Goal: Task Accomplishment & Management: Use online tool/utility

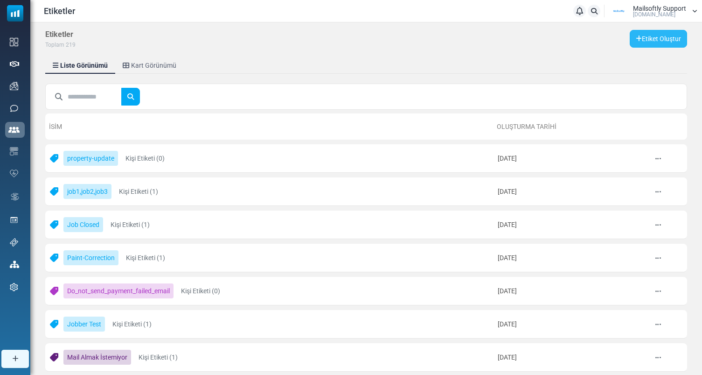
click at [654, 38] on link "Etiket Oluştur" at bounding box center [658, 39] width 57 height 18
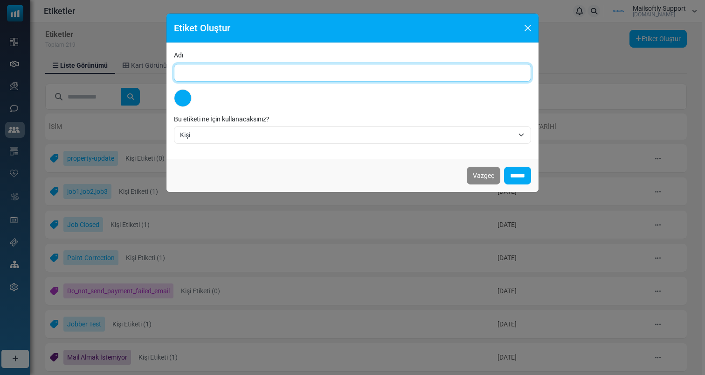
click at [283, 69] on input "Adı" at bounding box center [352, 73] width 357 height 18
type input "**********"
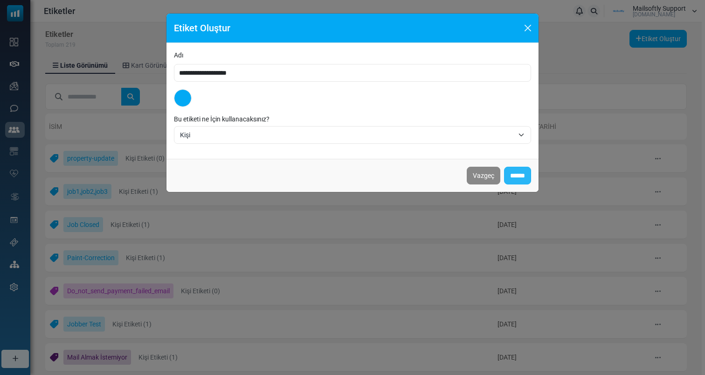
click at [510, 171] on input "******" at bounding box center [517, 176] width 27 height 18
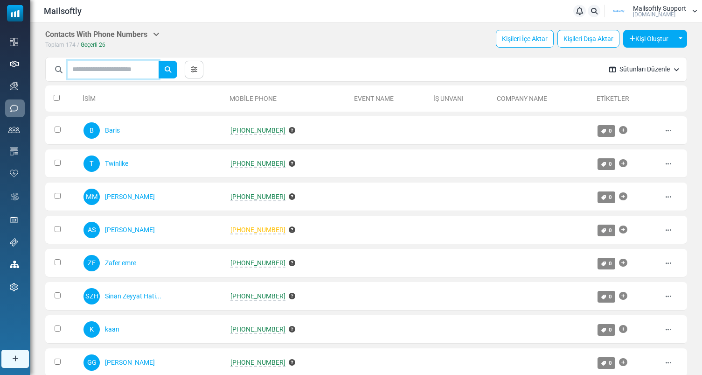
click at [103, 70] on input "text" at bounding box center [113, 70] width 91 height 18
type input "***"
click at [159, 61] on button "submit" at bounding box center [168, 70] width 19 height 18
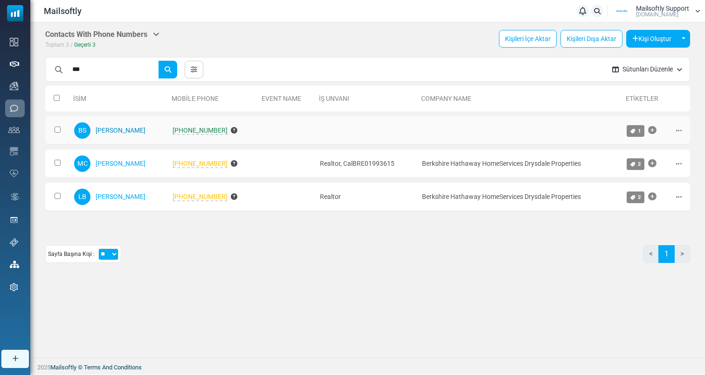
click at [109, 132] on link "Betul Sariteke" at bounding box center [121, 129] width 50 height 7
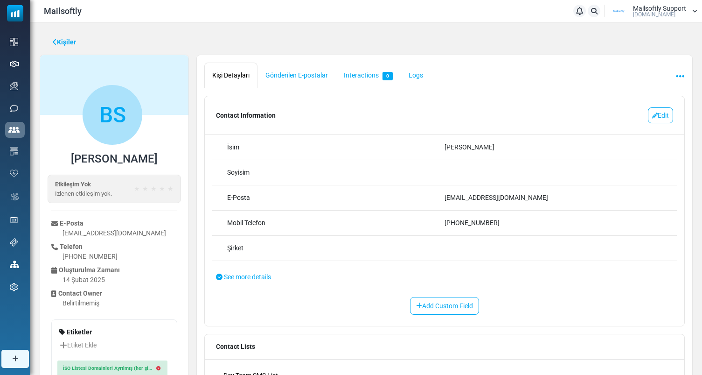
scroll to position [53, 0]
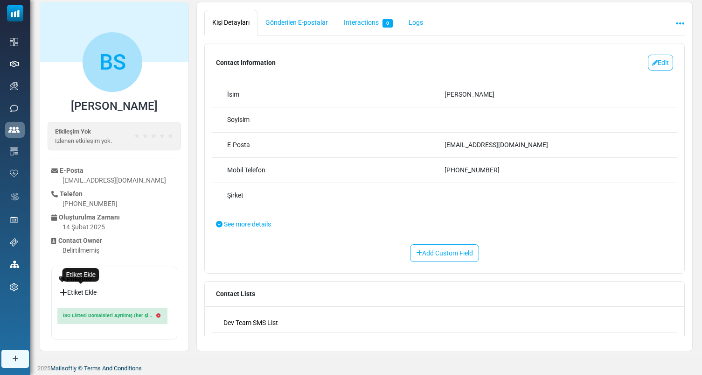
click at [76, 292] on link "Etiket Ekle" at bounding box center [80, 292] width 42 height 16
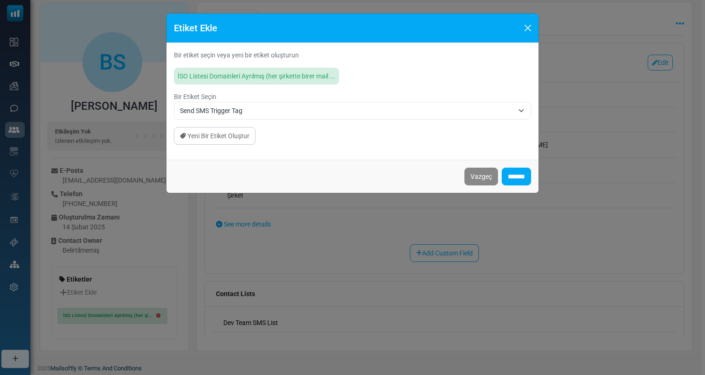
click at [298, 102] on span "Send SMS Trigger Tag" at bounding box center [352, 111] width 357 height 18
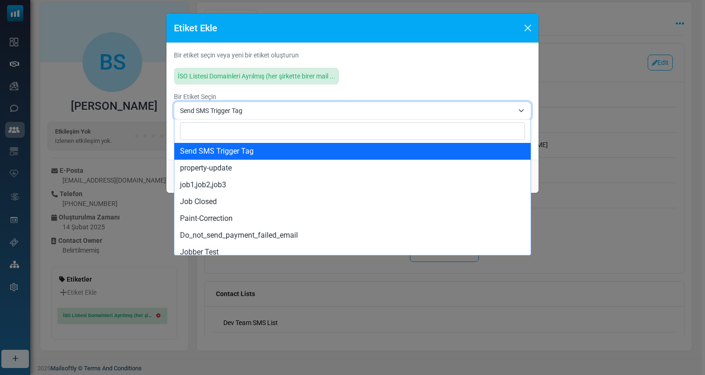
click at [298, 102] on span "Send SMS Trigger Tag" at bounding box center [352, 111] width 357 height 18
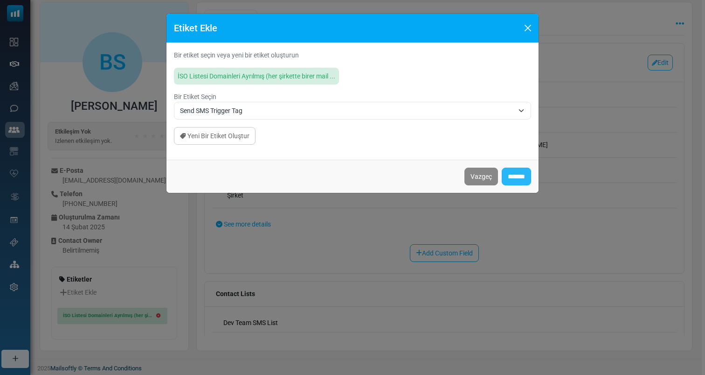
click at [521, 180] on input "*******" at bounding box center [516, 176] width 29 height 18
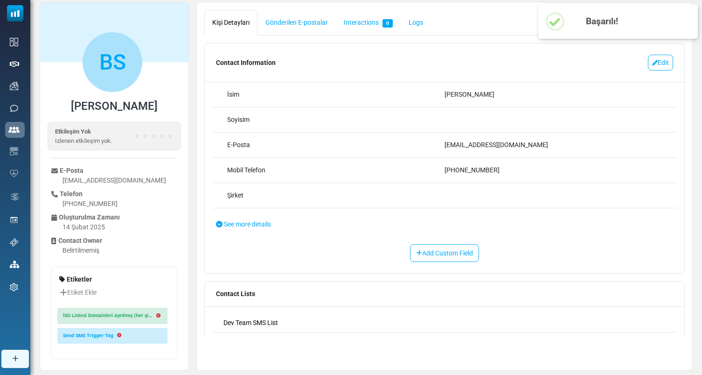
click at [515, 63] on div "Contact Information Edit Editing" at bounding box center [445, 62] width 480 height 38
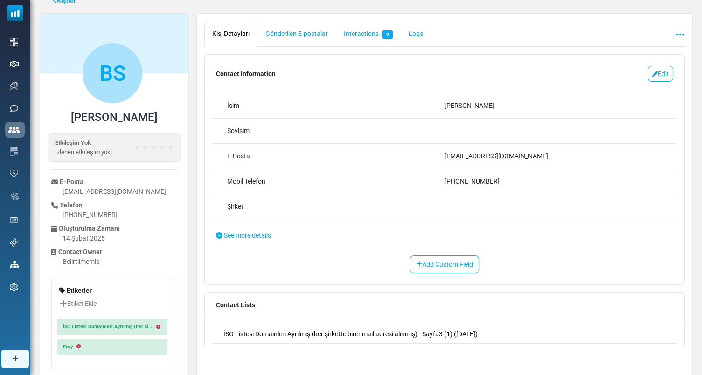
scroll to position [72, 0]
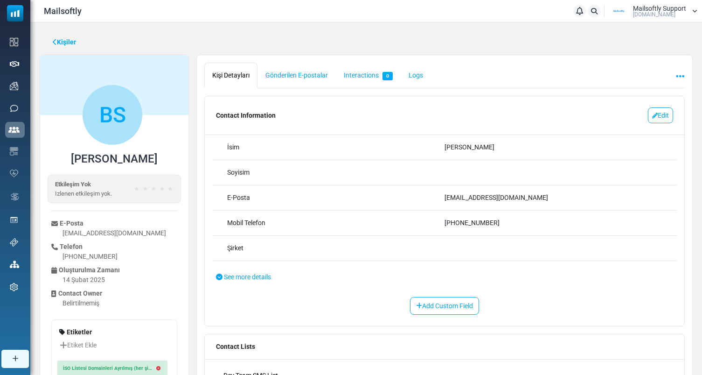
drag, startPoint x: 497, startPoint y: 155, endPoint x: 427, endPoint y: 144, distance: 71.3
click at [427, 144] on div "**********" at bounding box center [444, 147] width 465 height 25
click at [427, 144] on div "İsim" at bounding box center [335, 147] width 217 height 10
drag, startPoint x: 427, startPoint y: 144, endPoint x: 515, endPoint y: 144, distance: 88.2
click at [515, 144] on div "**********" at bounding box center [444, 147] width 465 height 25
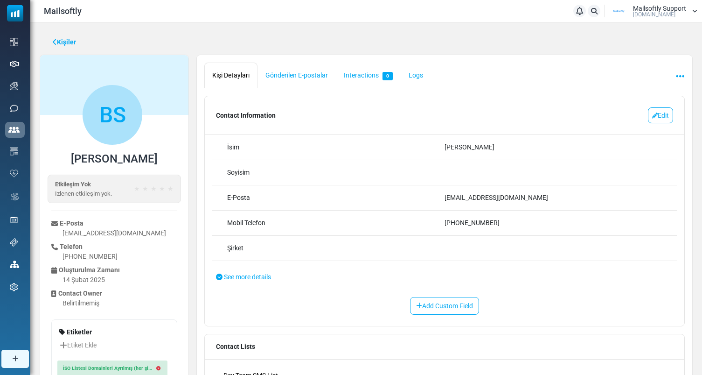
click at [515, 144] on div "Betul Sariteke" at bounding box center [553, 147] width 217 height 10
click at [69, 41] on link "Kişiler" at bounding box center [64, 42] width 23 height 10
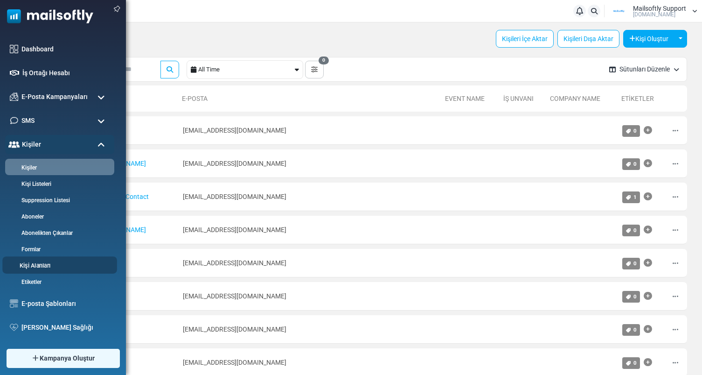
scroll to position [119, 0]
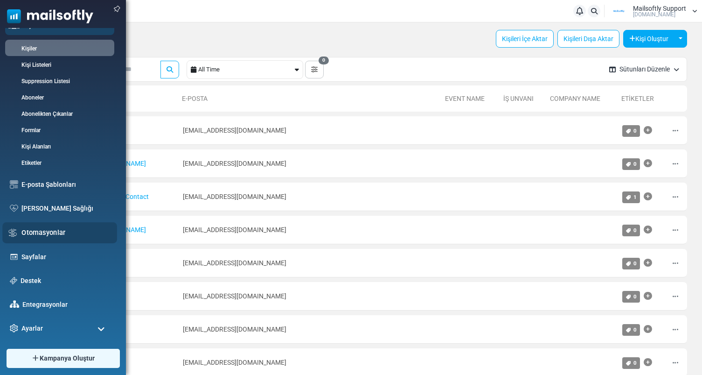
click at [51, 233] on link "Otomasyonlar" at bounding box center [66, 232] width 91 height 10
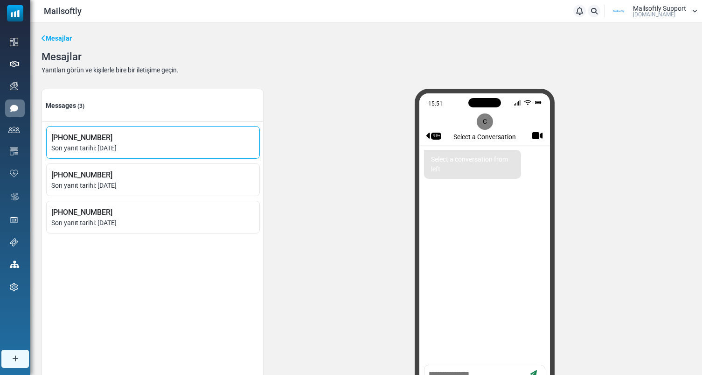
click at [154, 148] on span "Son yanıt tarihi: [DATE]" at bounding box center [152, 148] width 203 height 10
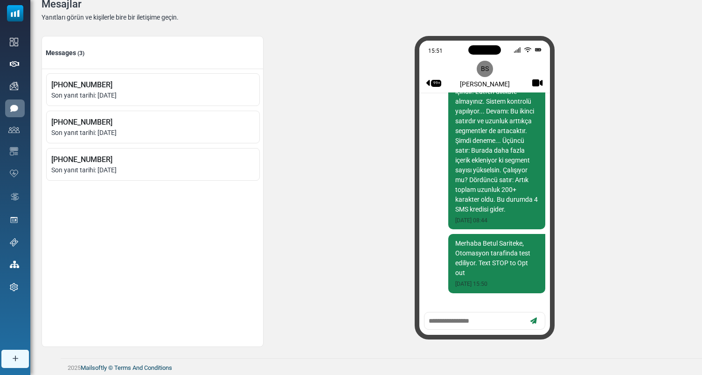
scroll to position [1574, 0]
drag, startPoint x: 479, startPoint y: 265, endPoint x: 479, endPoint y: 283, distance: 17.3
click at [479, 283] on div "Merhaba Betul Sariteke, Otomasyon tarafinda test ediliyor. Text STOP to Opt out…" at bounding box center [496, 263] width 97 height 59
click at [479, 278] on div "Merhaba Betul Sariteke, Otomasyon tarafinda test ediliyor. Text STOP to Opt out…" at bounding box center [496, 263] width 97 height 59
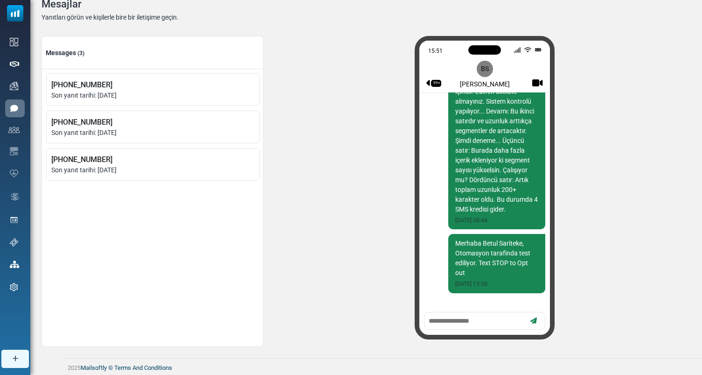
click at [485, 263] on div "Merhaba Betul Sariteke, Otomasyon tarafinda test ediliyor. Text STOP to Opt out…" at bounding box center [496, 263] width 97 height 59
drag, startPoint x: 476, startPoint y: 264, endPoint x: 521, endPoint y: 264, distance: 44.3
click at [521, 264] on div "Merhaba Betul Sariteke, Otomasyon tarafinda test ediliyor. Text STOP to Opt out…" at bounding box center [496, 263] width 97 height 59
click at [496, 266] on div "Merhaba Betul Sariteke, Otomasyon tarafinda test ediliyor. Text STOP to Opt out…" at bounding box center [496, 263] width 97 height 59
drag, startPoint x: 488, startPoint y: 271, endPoint x: 477, endPoint y: 263, distance: 13.3
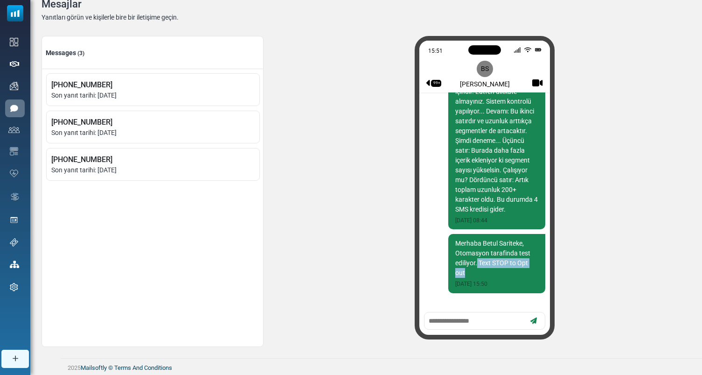
click at [477, 263] on div "Merhaba Betul Sariteke, Otomasyon tarafinda test ediliyor. Text STOP to Opt out…" at bounding box center [496, 263] width 97 height 59
click at [475, 273] on div "Merhaba Betul Sariteke, Otomasyon tarafinda test ediliyor. Text STOP to Opt out…" at bounding box center [496, 263] width 97 height 59
drag, startPoint x: 475, startPoint y: 276, endPoint x: 445, endPoint y: 244, distance: 44.2
click at [445, 244] on div "linke tiklayin https://app.mailsoftly.com/dashboard 20 Jun 2025 14:53 linke tik…" at bounding box center [484, 201] width 131 height 219
click at [465, 258] on div "Merhaba Betul Sariteke, Otomasyon tarafinda test ediliyor. Text STOP to Opt out…" at bounding box center [496, 263] width 97 height 59
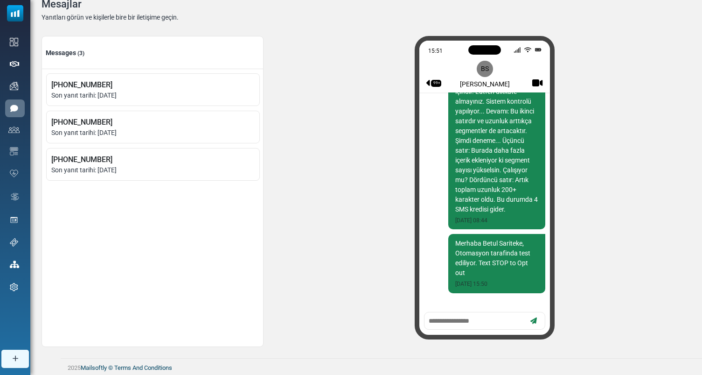
click at [464, 267] on div "Merhaba Betul Sariteke, Otomasyon tarafinda test ediliyor. Text STOP to Opt out…" at bounding box center [496, 263] width 97 height 59
click at [167, 116] on li "+14083607755 Son yanıt tarihi: August 29, 2025" at bounding box center [153, 127] width 214 height 33
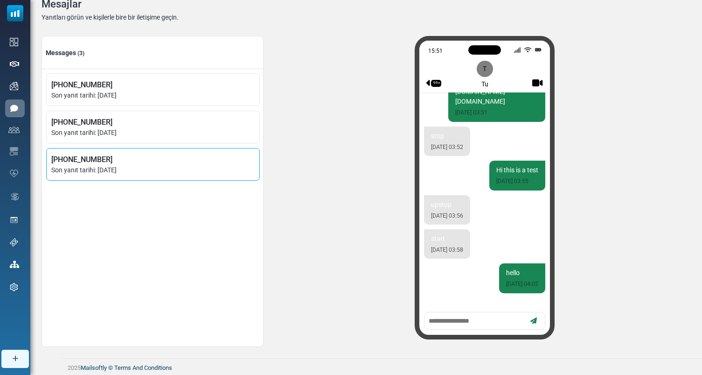
click at [162, 158] on span "+16505578851" at bounding box center [152, 159] width 203 height 11
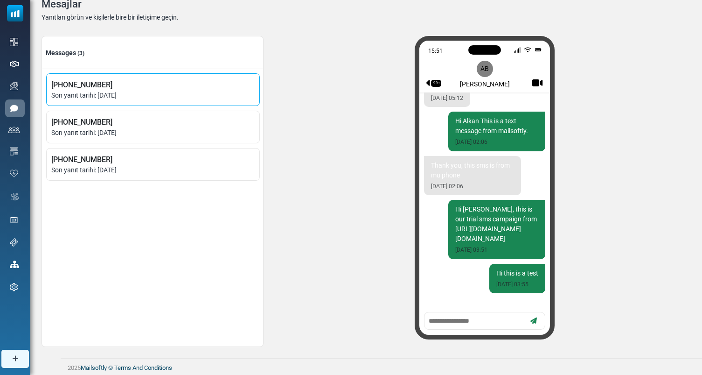
click at [197, 86] on span "+905535891496" at bounding box center [152, 84] width 203 height 11
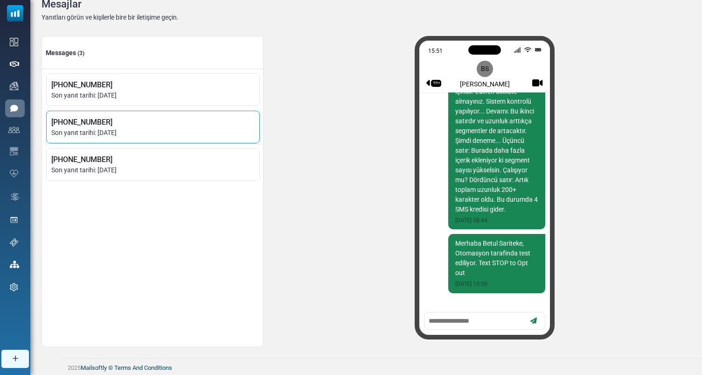
click at [221, 126] on span "+14083607755" at bounding box center [152, 122] width 203 height 11
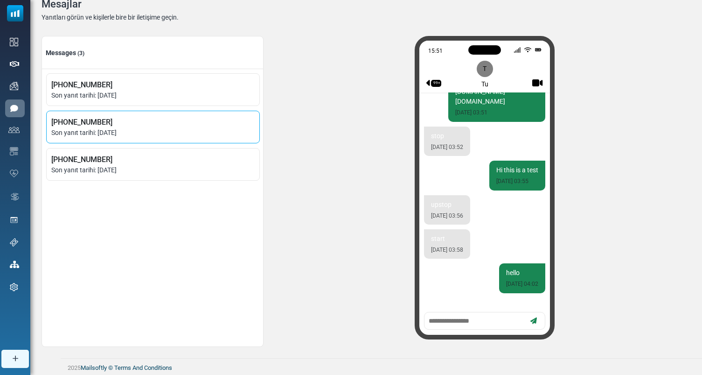
scroll to position [146, 0]
drag, startPoint x: 465, startPoint y: 207, endPoint x: 428, endPoint y: 204, distance: 37.5
click at [427, 204] on div "upstop 29 Aug 2025 03:56" at bounding box center [447, 209] width 46 height 29
click at [435, 206] on div "upstop 29 Aug 2025 03:56" at bounding box center [447, 209] width 46 height 29
drag, startPoint x: 431, startPoint y: 208, endPoint x: 482, endPoint y: 208, distance: 51.3
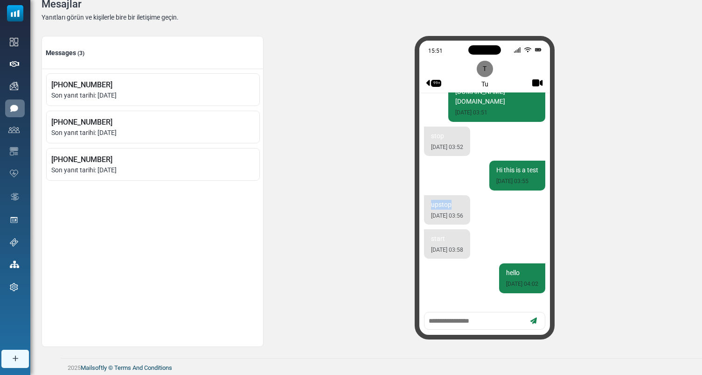
click at [470, 208] on div "upstop 29 Aug 2025 03:56" at bounding box center [447, 209] width 46 height 29
drag, startPoint x: 474, startPoint y: 210, endPoint x: 448, endPoint y: 210, distance: 25.2
click at [448, 210] on div "upstop 29 Aug 2025 03:56" at bounding box center [447, 209] width 46 height 29
click at [503, 265] on div "hello 29 Aug 2025 04:02" at bounding box center [522, 277] width 46 height 29
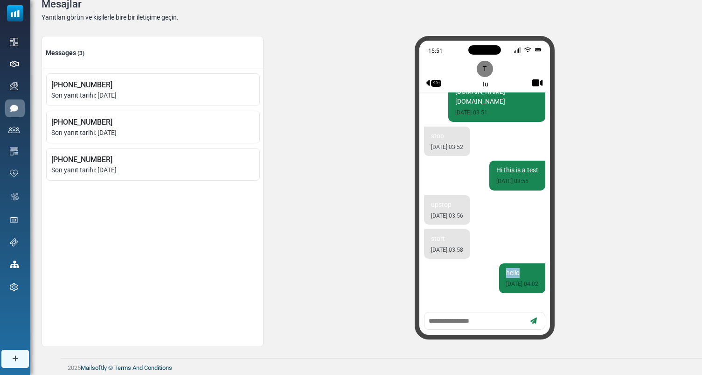
drag, startPoint x: 502, startPoint y: 273, endPoint x: 488, endPoint y: 273, distance: 13.1
click at [499, 273] on div "hello 29 Aug 2025 04:02" at bounding box center [522, 277] width 46 height 29
drag, startPoint x: 453, startPoint y: 201, endPoint x: 423, endPoint y: 201, distance: 29.9
click at [423, 201] on div "Hi {(first_name)}, this is a test email from Mailsoftly.com. For more informati…" at bounding box center [484, 201] width 131 height 219
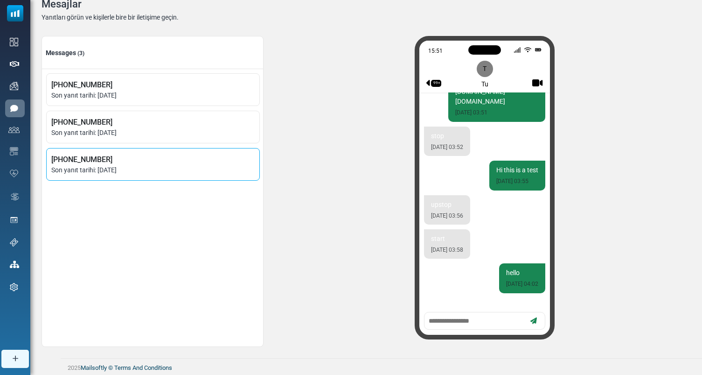
click at [201, 169] on span "Son yanıt tarihi: August 29, 2025" at bounding box center [152, 170] width 203 height 10
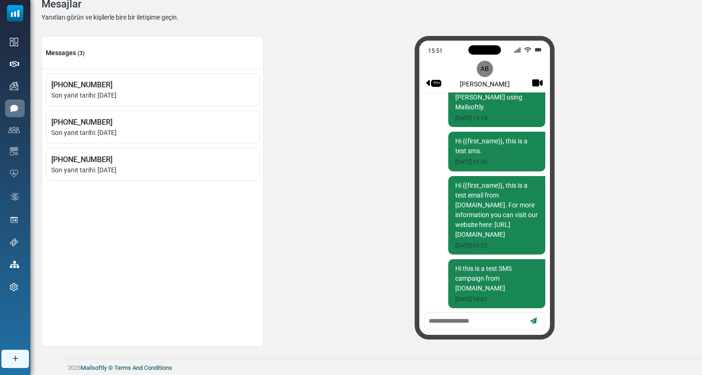
scroll to position [891, 0]
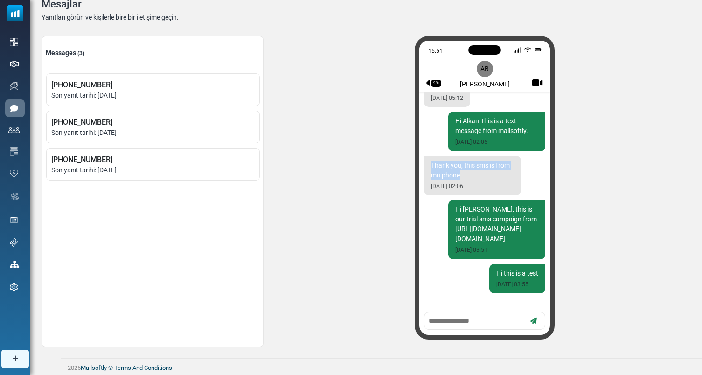
drag, startPoint x: 459, startPoint y: 149, endPoint x: 420, endPoint y: 135, distance: 41.6
click at [420, 135] on div "Merhaba, {(first_name)} Bu mesaj Dev team tarafindan, Mailsoftly kullanilarak g…" at bounding box center [484, 201] width 131 height 219
click at [456, 156] on div "Thank you, this sms is from mu phone 29 Aug 2025 02:06" at bounding box center [472, 175] width 97 height 39
drag, startPoint x: 464, startPoint y: 146, endPoint x: 424, endPoint y: 135, distance: 41.7
click at [424, 135] on div "Merhaba, {(first_name)} Bu mesaj Dev team tarafindan, Mailsoftly kullanilarak g…" at bounding box center [484, 201] width 131 height 219
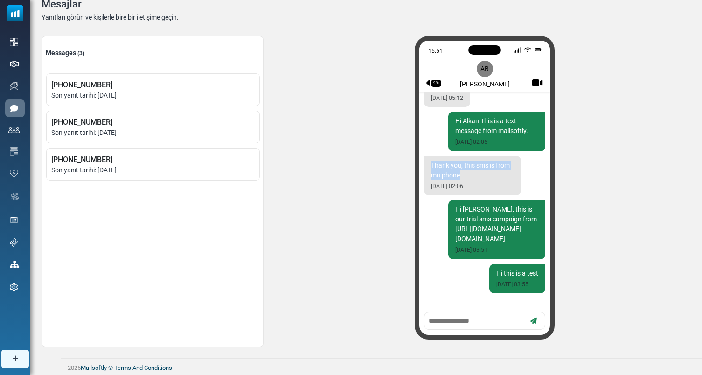
click at [461, 156] on div "Thank you, this sms is from mu phone 29 Aug 2025 02:06" at bounding box center [472, 175] width 97 height 39
drag, startPoint x: 464, startPoint y: 146, endPoint x: 416, endPoint y: 132, distance: 49.7
click at [416, 132] on div "15:51 99+ AB Alkan Balkaya Merhaba, {(first_name)} Bu mesaj Dev team tarafindan…" at bounding box center [485, 187] width 140 height 303
click at [186, 217] on div "Tümünü Seç Kişi Listesine Ekle ( 0 ) Seçilenleri İndir +905535891496 Son yanıt …" at bounding box center [152, 197] width 221 height 257
drag, startPoint x: 461, startPoint y: 143, endPoint x: 412, endPoint y: 128, distance: 51.3
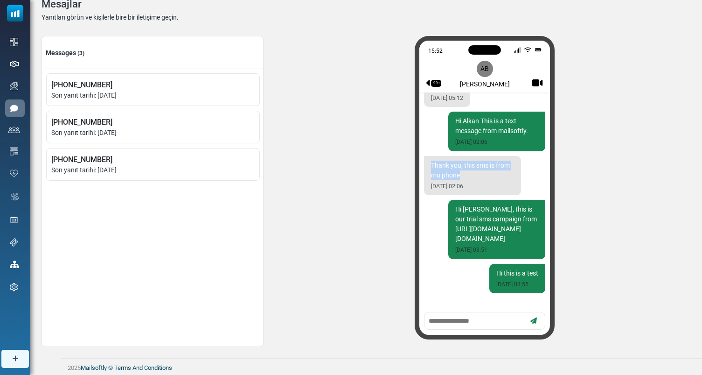
click at [412, 128] on div "15:52 99+ AB Alkan Balkaya Merhaba, {(first_name)} Bu mesaj Dev team tarafindan…" at bounding box center [485, 191] width 412 height 311
click at [462, 156] on div "Thank you, this sms is from mu phone 29 Aug 2025 02:06" at bounding box center [472, 175] width 97 height 39
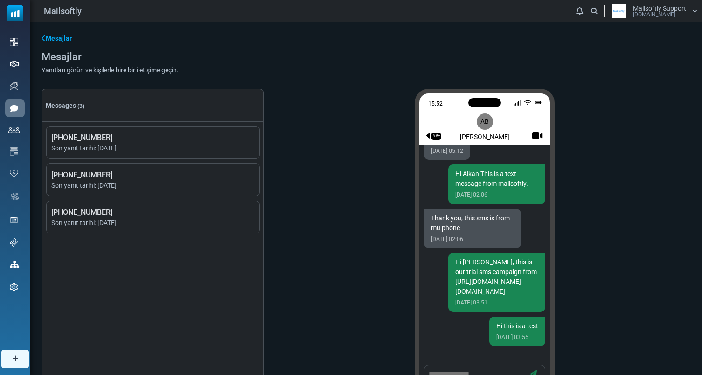
scroll to position [53, 0]
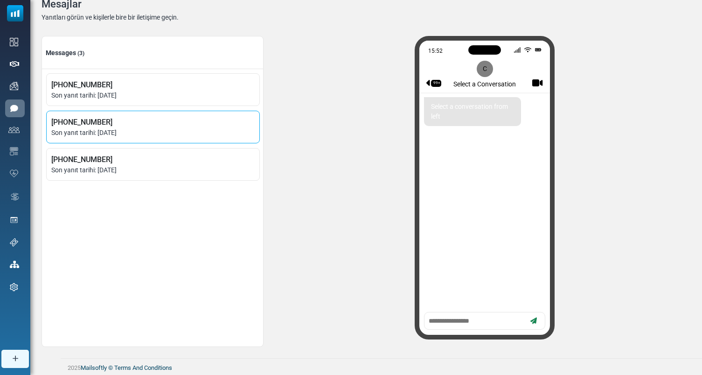
click at [98, 125] on span "[PHONE_NUMBER]" at bounding box center [152, 122] width 203 height 11
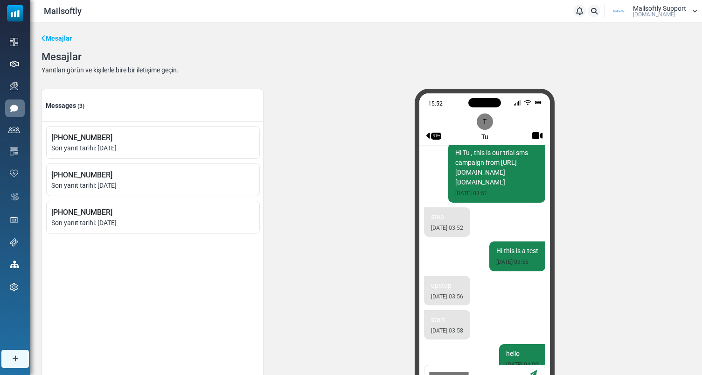
click at [61, 38] on link "Mesajlar" at bounding box center [57, 39] width 30 height 10
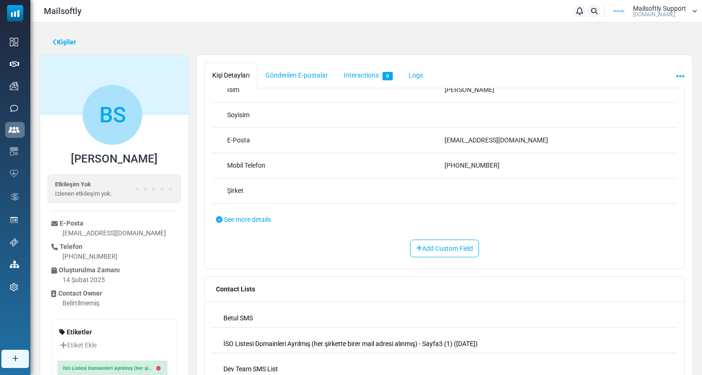
scroll to position [72, 0]
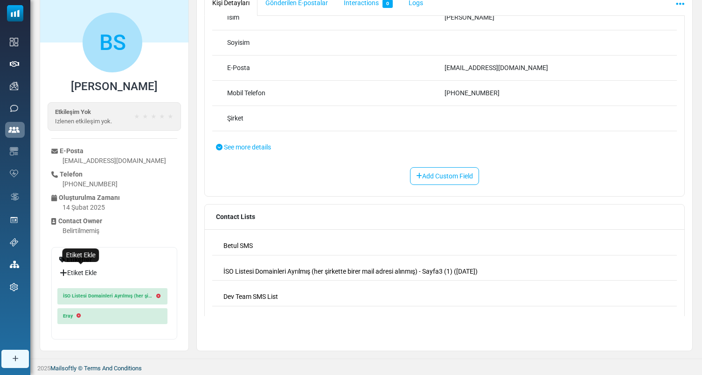
click at [85, 274] on link "Etiket Ekle" at bounding box center [80, 273] width 42 height 16
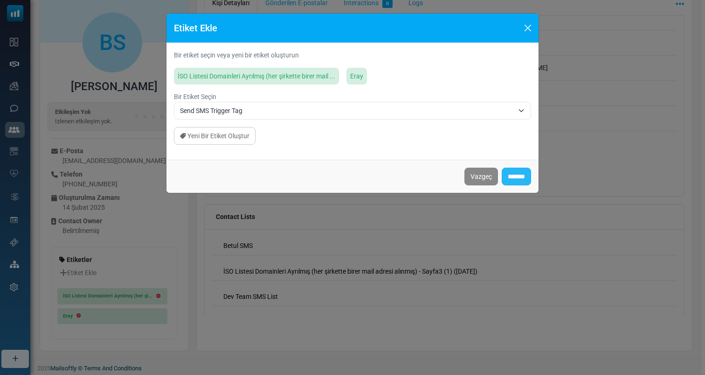
click at [513, 171] on input "*******" at bounding box center [516, 176] width 29 height 18
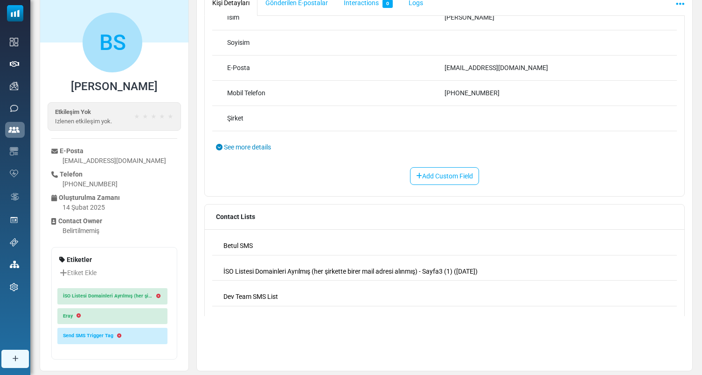
scroll to position [0, 0]
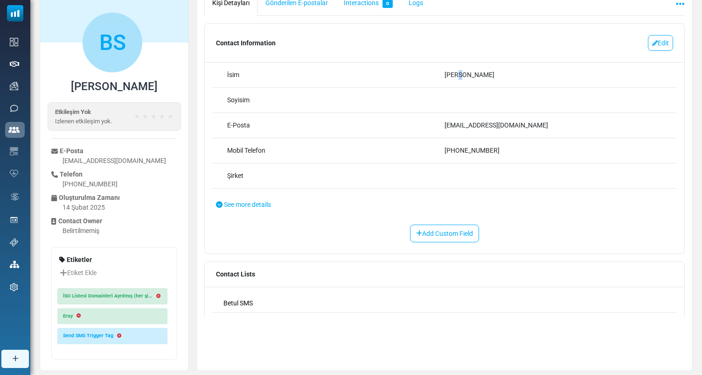
click at [455, 74] on div "Betul Sariteke" at bounding box center [553, 75] width 217 height 10
click at [453, 73] on div "Betul Sariteke" at bounding box center [553, 75] width 217 height 10
click at [454, 73] on div "Betul Sariteke" at bounding box center [553, 75] width 217 height 10
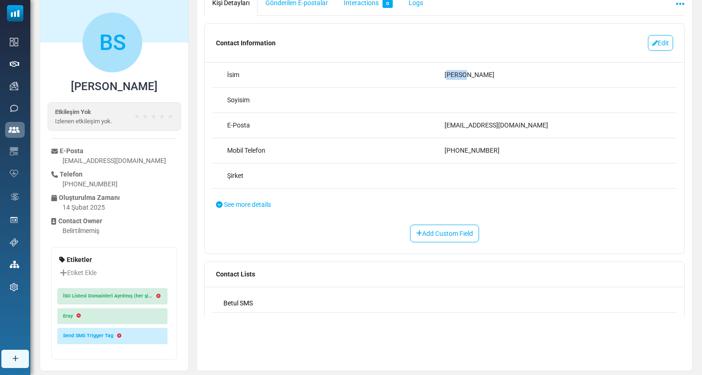
click at [454, 73] on div "Betul Sariteke" at bounding box center [553, 75] width 217 height 10
drag, startPoint x: 455, startPoint y: 75, endPoint x: 450, endPoint y: 75, distance: 5.1
click at [450, 75] on div "Betul Sariteke" at bounding box center [553, 75] width 217 height 10
drag, startPoint x: 453, startPoint y: 75, endPoint x: 458, endPoint y: 75, distance: 5.1
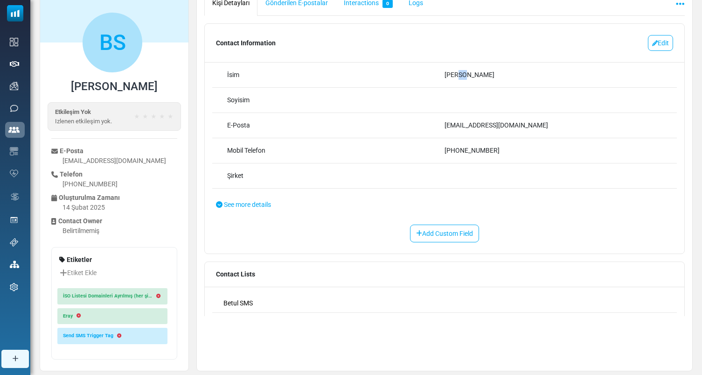
click at [458, 75] on div "Betul Sariteke" at bounding box center [553, 75] width 217 height 10
click at [458, 76] on div "Betul Sariteke" at bounding box center [553, 75] width 217 height 10
drag, startPoint x: 493, startPoint y: 74, endPoint x: 394, endPoint y: 74, distance: 98.9
click at [394, 74] on div "**********" at bounding box center [444, 75] width 465 height 25
click at [394, 74] on div "İsim" at bounding box center [335, 75] width 217 height 10
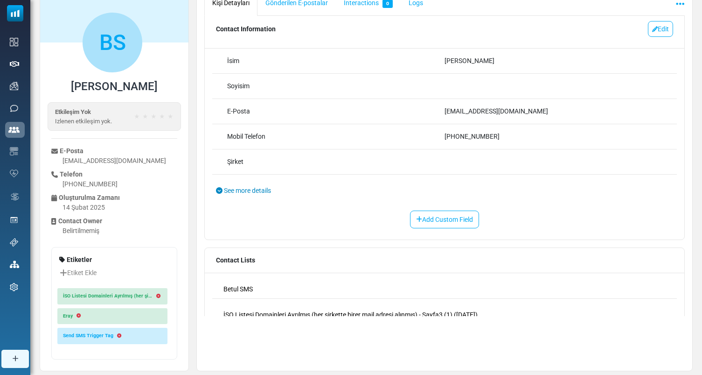
scroll to position [113, 0]
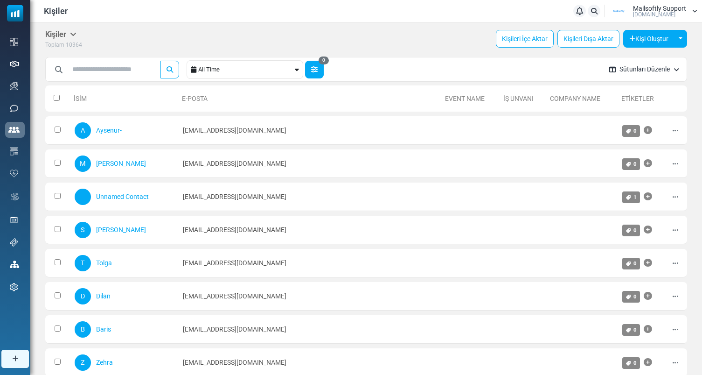
click at [314, 69] on icon "button" at bounding box center [314, 69] width 7 height 7
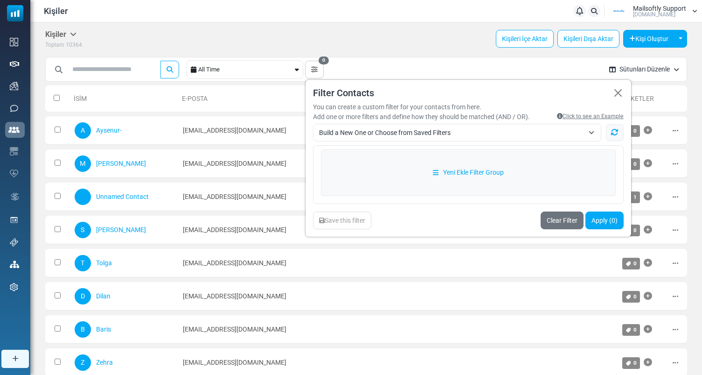
click at [420, 132] on span "Build a New One or Choose from Saved Filters" at bounding box center [451, 132] width 265 height 11
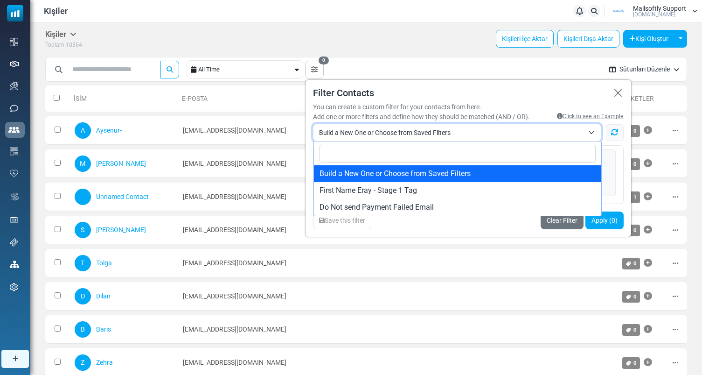
click at [426, 129] on span "Build a New One or Choose from Saved Filters" at bounding box center [451, 132] width 265 height 11
click at [402, 131] on span "Build a New One or Choose from Saved Filters" at bounding box center [451, 132] width 265 height 11
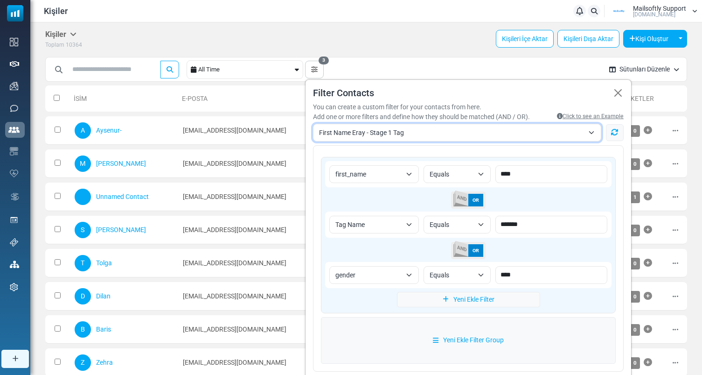
click at [374, 140] on span "First Name Eray - Stage 1 Tag" at bounding box center [457, 133] width 288 height 18
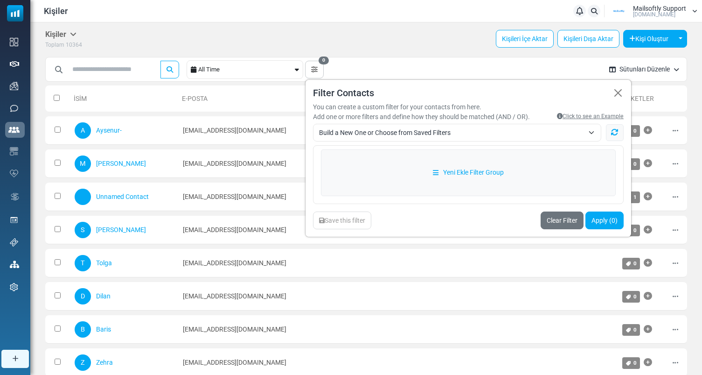
click at [355, 99] on div "**********" at bounding box center [468, 158] width 327 height 158
click at [571, 135] on span "Listeyi Yenile" at bounding box center [582, 131] width 44 height 17
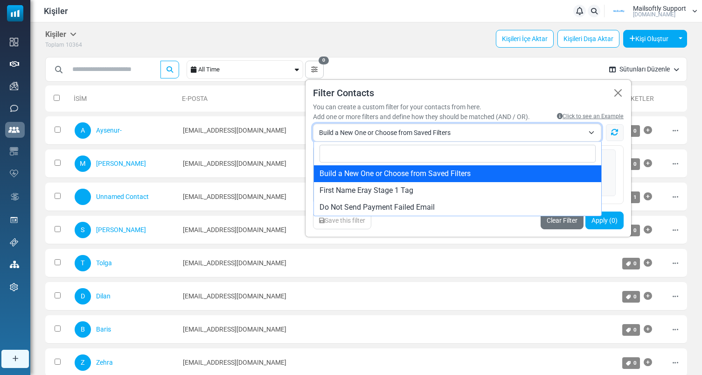
click at [563, 135] on span "Build a New One or Choose from Saved Filters" at bounding box center [451, 132] width 265 height 11
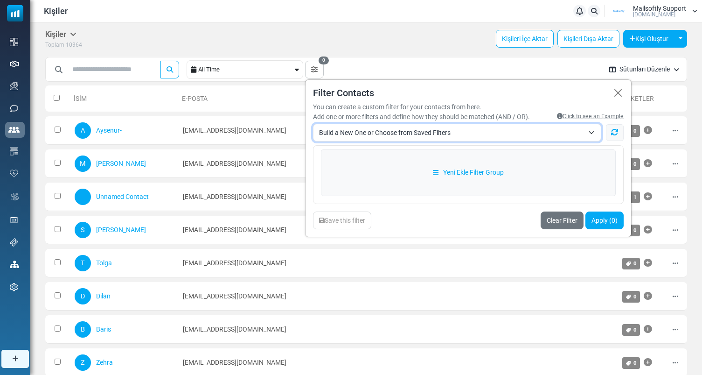
click at [479, 139] on span "Build a New One or Choose from Saved Filters" at bounding box center [457, 133] width 288 height 18
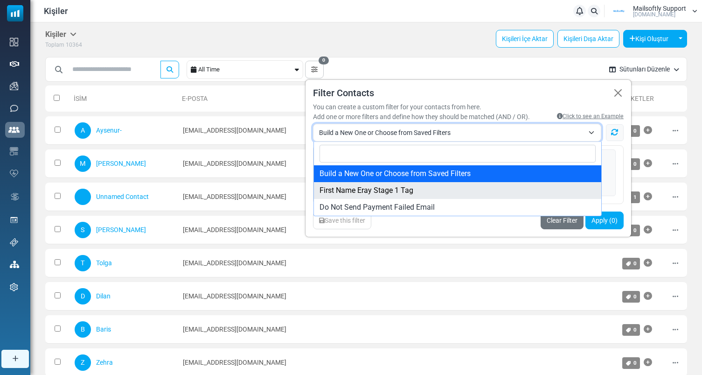
select select "*"
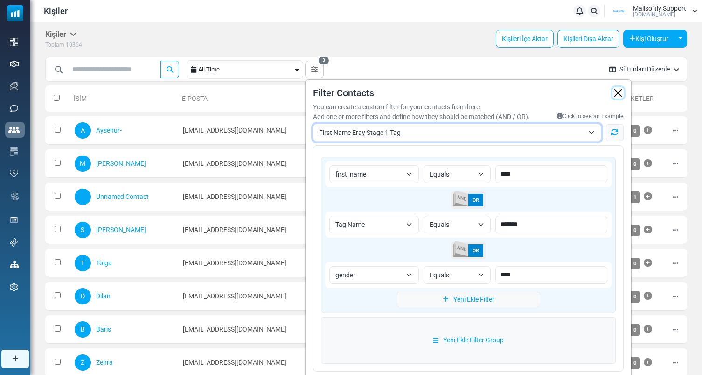
click at [618, 90] on button "button" at bounding box center [618, 92] width 11 height 11
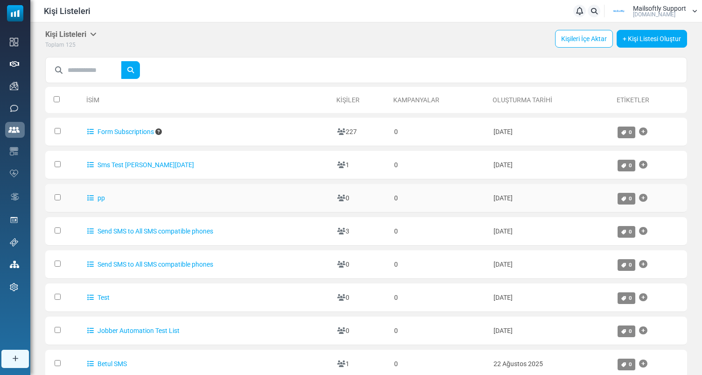
scroll to position [6, 0]
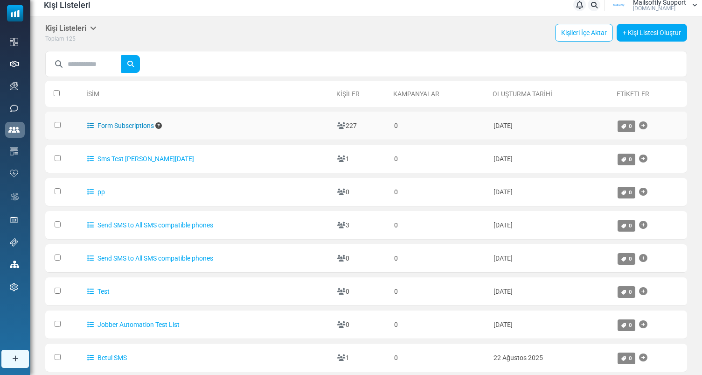
click at [131, 122] on link "Form Subscriptions" at bounding box center [120, 125] width 67 height 7
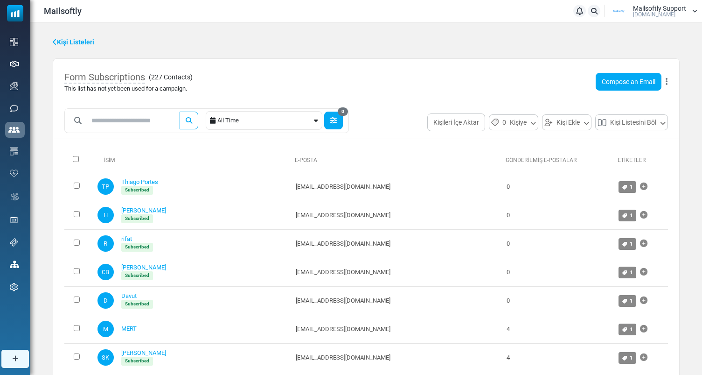
click at [337, 119] on icon "button" at bounding box center [333, 120] width 7 height 7
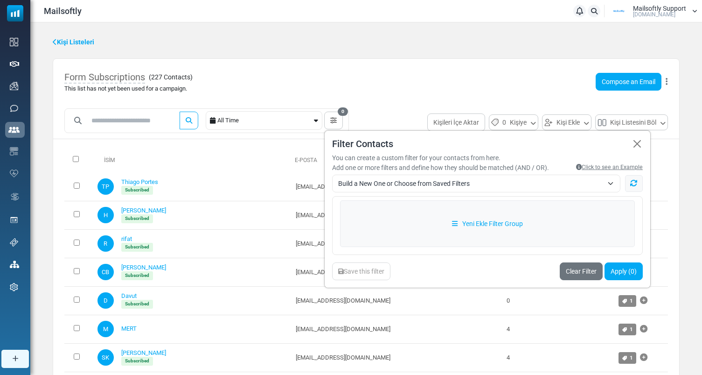
click at [425, 174] on div "**********" at bounding box center [487, 209] width 327 height 158
click at [421, 181] on span "Build a New One or Choose from Saved Filters" at bounding box center [470, 183] width 265 height 11
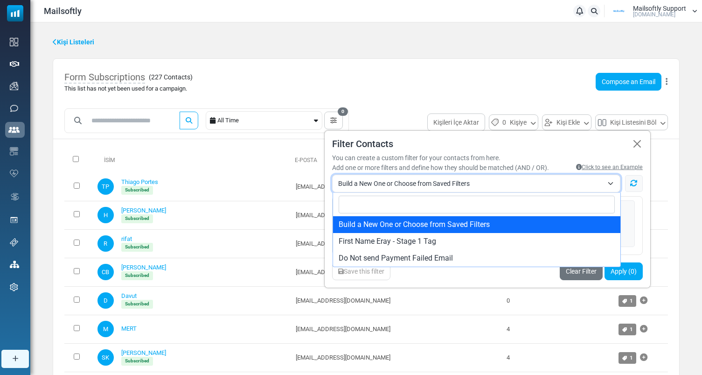
click at [421, 181] on span "Build a New One or Choose from Saved Filters" at bounding box center [470, 183] width 265 height 11
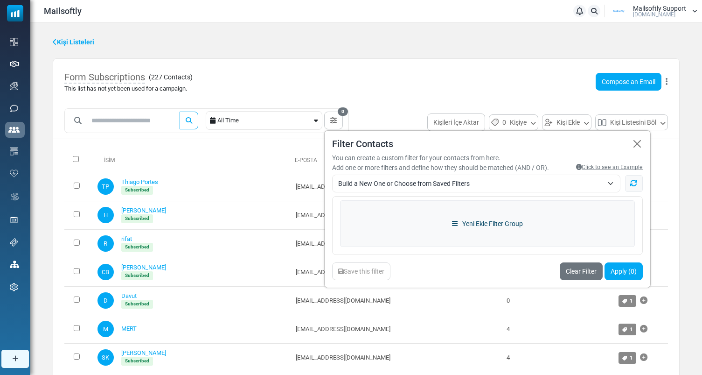
click at [451, 227] on link "Yeni Ekle Filter Group" at bounding box center [487, 223] width 295 height 47
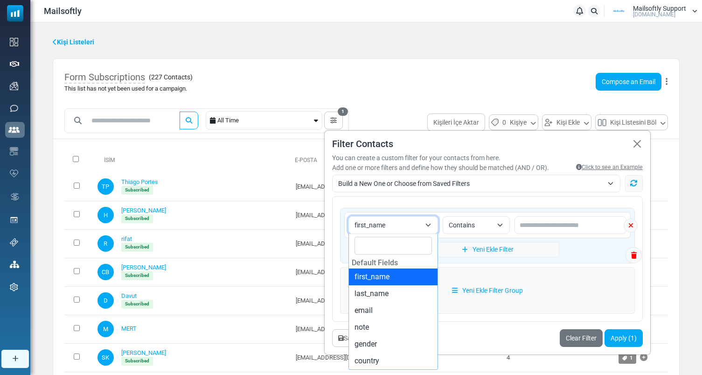
click at [421, 225] on span "first_name" at bounding box center [388, 224] width 66 height 11
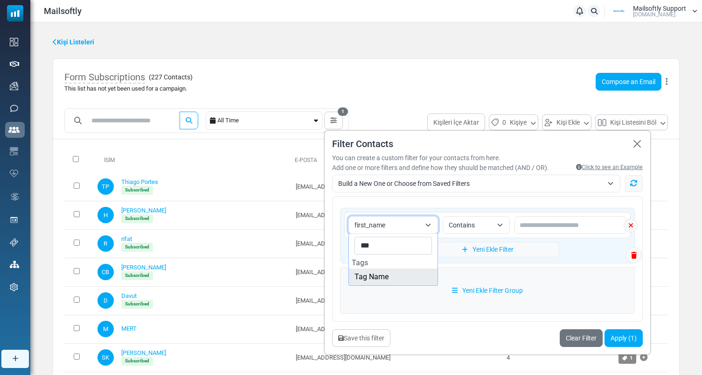
type input "***"
select select "*********"
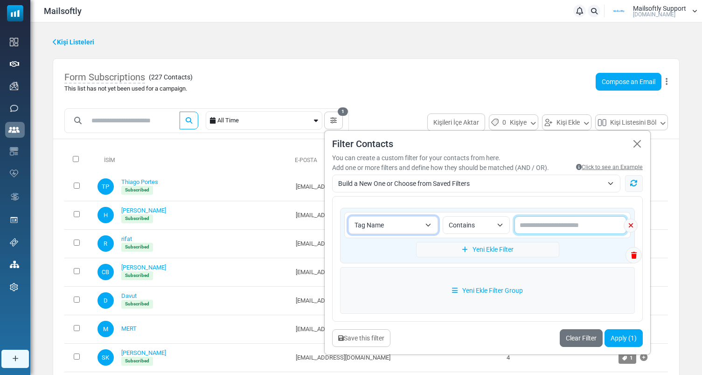
click at [525, 228] on input "text" at bounding box center [571, 225] width 112 height 18
type input "****"
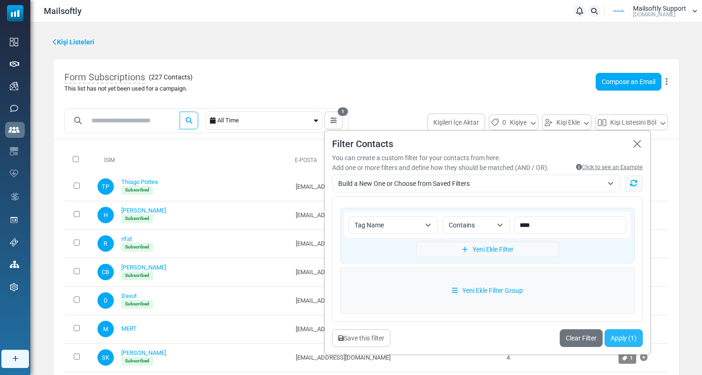
click at [627, 335] on button "Apply (1)" at bounding box center [624, 338] width 38 height 18
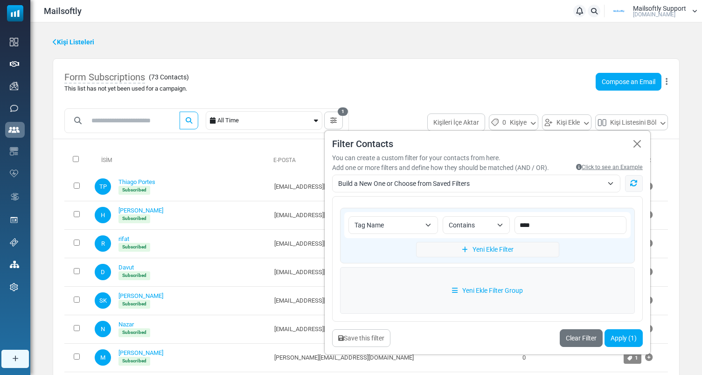
click at [216, 71] on div "Form Subscriptions ( 73 Contacts ) This list has not yet been used for a campai…" at bounding box center [366, 82] width 626 height 46
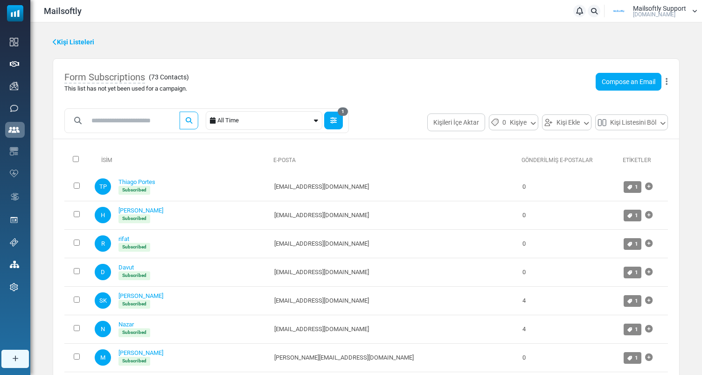
click at [342, 117] on button "1" at bounding box center [333, 121] width 19 height 18
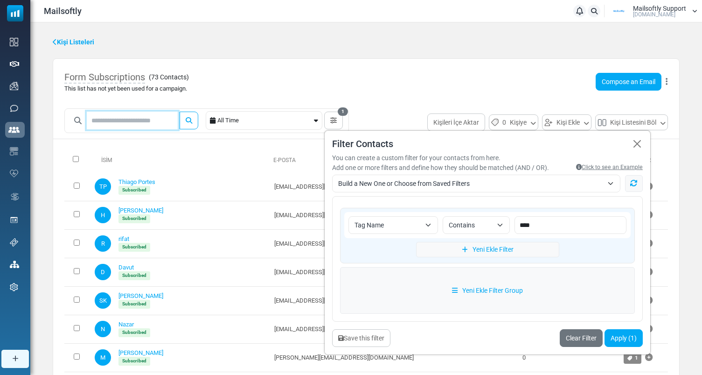
click at [155, 123] on input "text" at bounding box center [132, 121] width 91 height 18
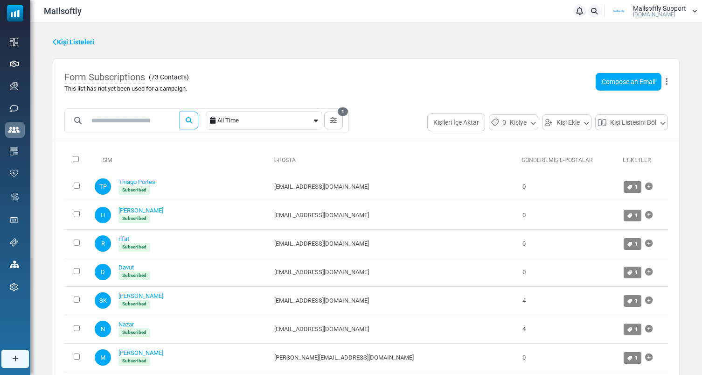
click at [251, 126] on div "All Time" at bounding box center [264, 121] width 95 height 18
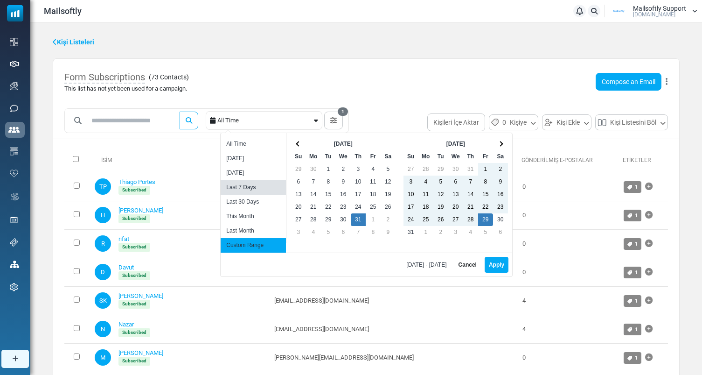
click at [264, 189] on li "Last 7 Days" at bounding box center [253, 187] width 65 height 14
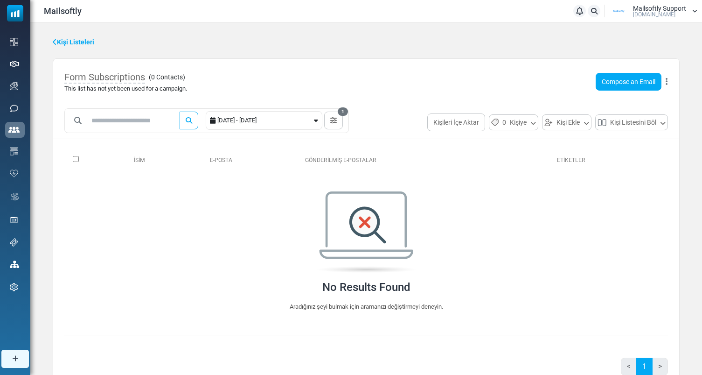
click at [280, 122] on div "2025-08-23 - 2025-08-30" at bounding box center [264, 121] width 95 height 18
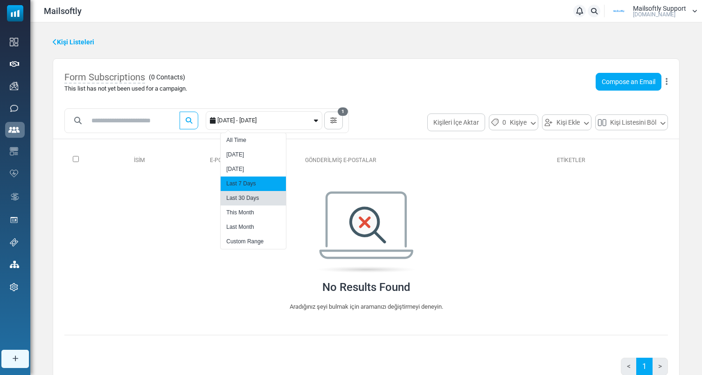
click at [244, 196] on li "Last 30 Days" at bounding box center [253, 198] width 65 height 14
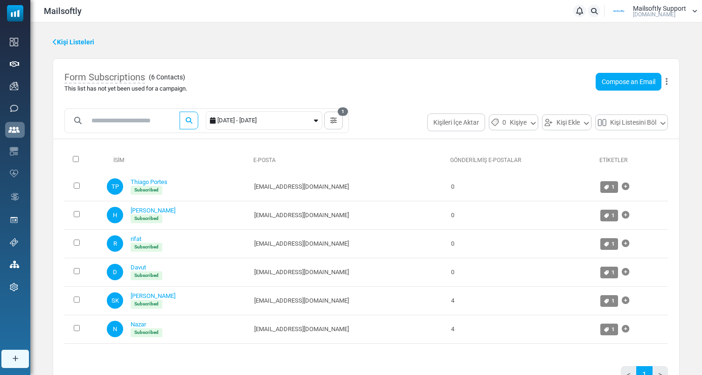
click at [265, 121] on div "2025-07-31 - 2025-08-30" at bounding box center [264, 121] width 95 height 18
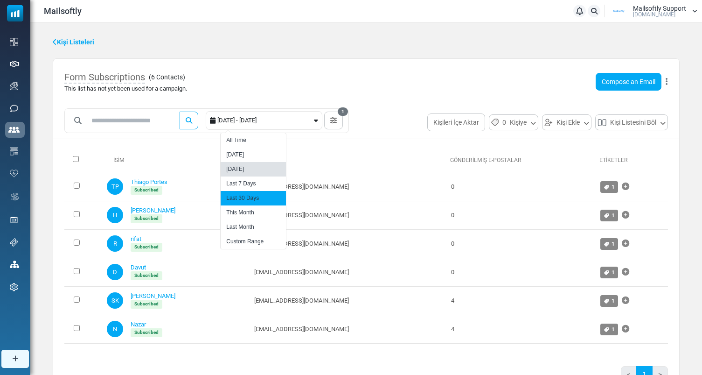
click at [251, 167] on li "[DATE]" at bounding box center [253, 169] width 65 height 14
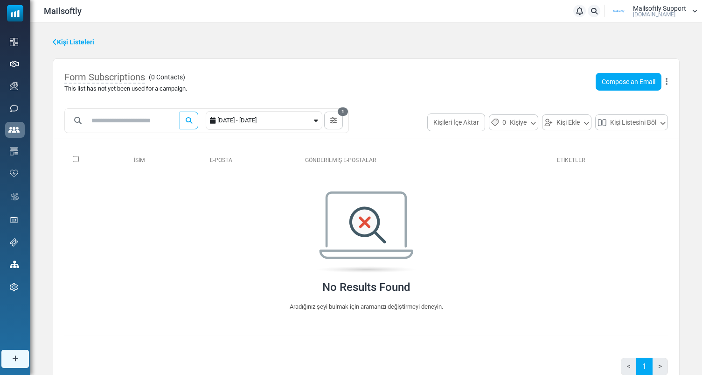
click at [251, 115] on div "2025-08-28 - 2025-08-29" at bounding box center [264, 121] width 95 height 18
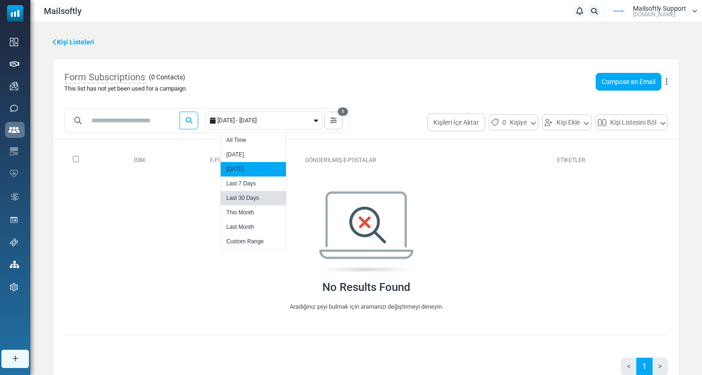
click at [243, 199] on li "Last 30 Days" at bounding box center [253, 198] width 65 height 14
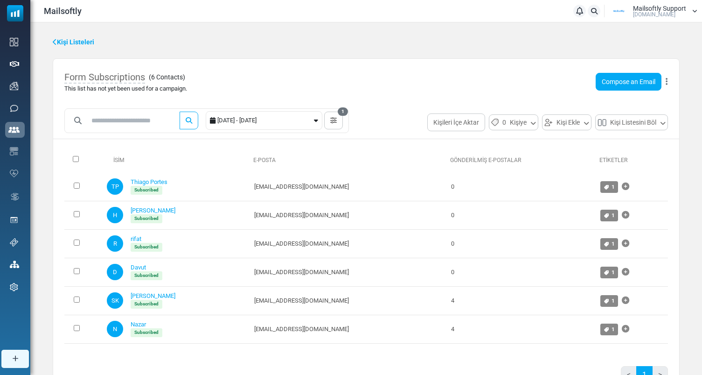
click at [254, 123] on div "2025-07-31 - 2025-08-30" at bounding box center [264, 121] width 95 height 18
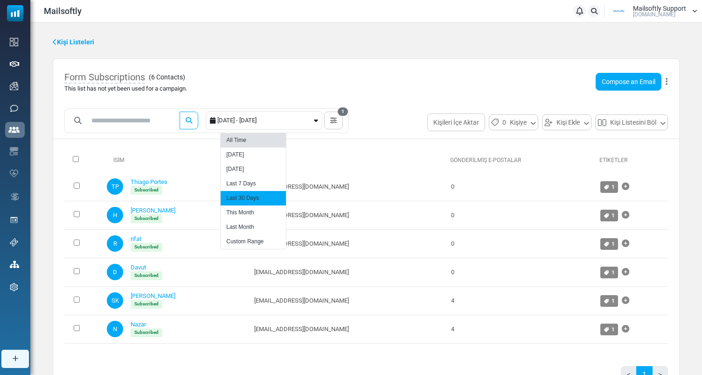
click at [250, 140] on li "All Time" at bounding box center [253, 140] width 65 height 14
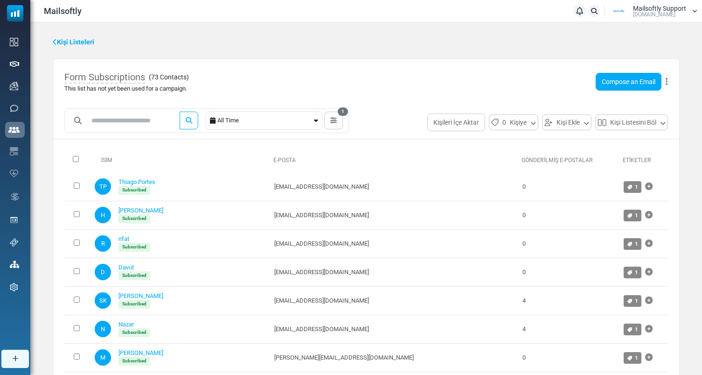
click at [236, 117] on div "All Time" at bounding box center [264, 121] width 95 height 18
click at [315, 91] on div "Form Subscriptions ( 73 Contacts ) This list has not yet been used for a campai…" at bounding box center [366, 82] width 626 height 46
click at [305, 115] on div "All Time" at bounding box center [264, 121] width 95 height 18
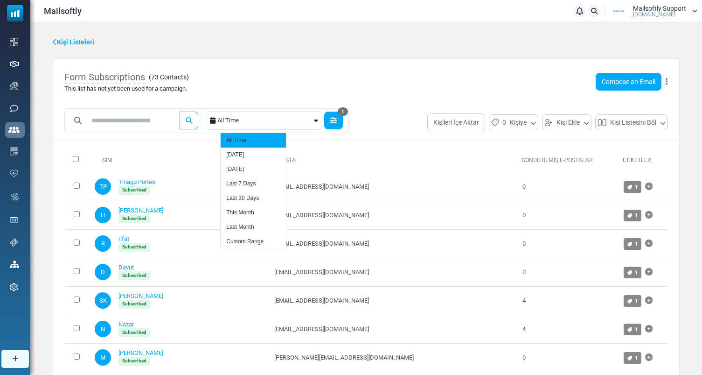
click at [343, 124] on button "1" at bounding box center [333, 121] width 19 height 18
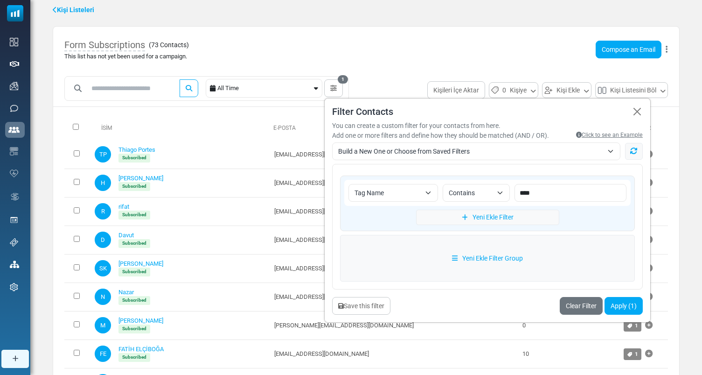
scroll to position [52, 0]
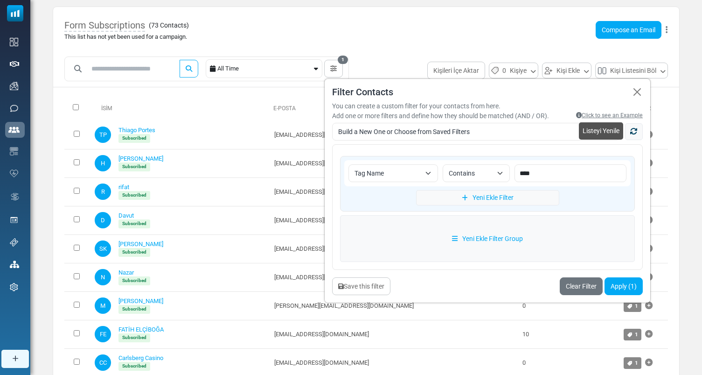
click at [641, 133] on link "Listeyi Yenile" at bounding box center [634, 131] width 18 height 17
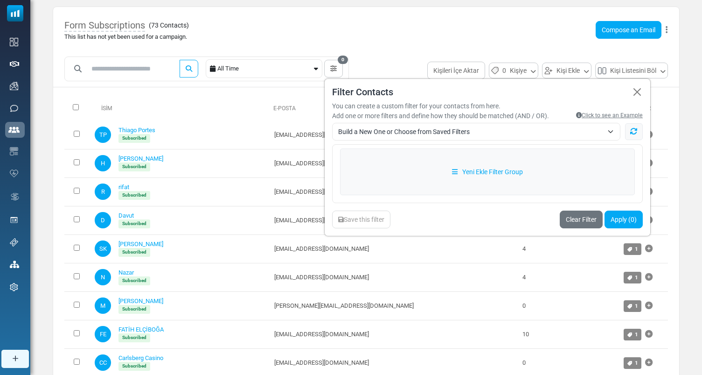
click at [466, 131] on span "Build a New One or Choose from Saved Filters" at bounding box center [470, 131] width 265 height 11
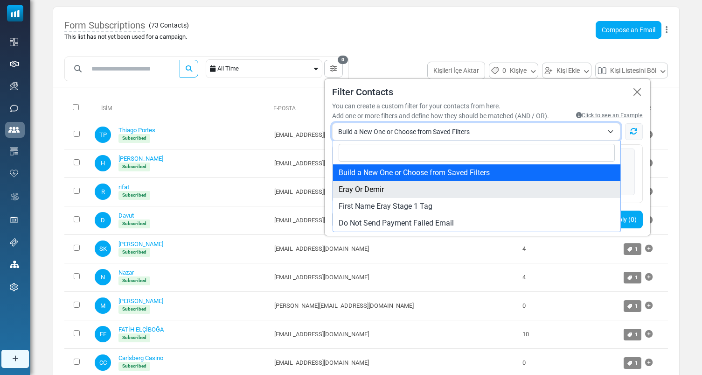
select select "***"
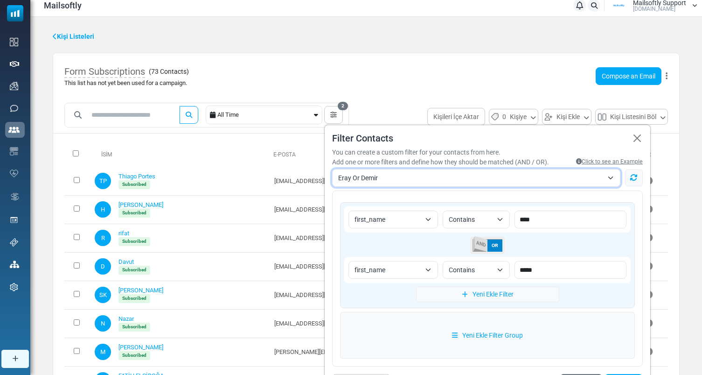
scroll to position [0, 0]
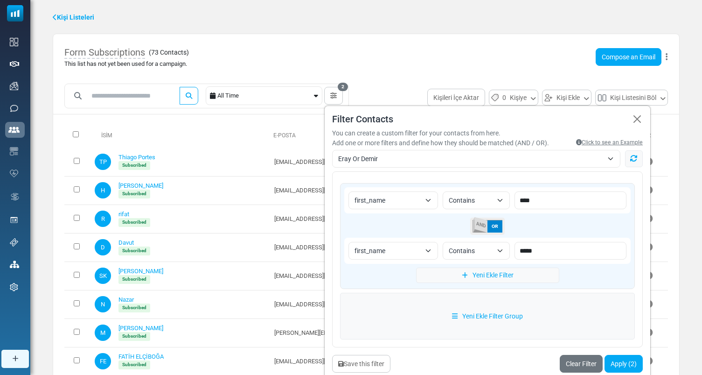
click at [509, 139] on div "Add one or more filters and define how they should be matched (AND / OR)." at bounding box center [440, 143] width 217 height 10
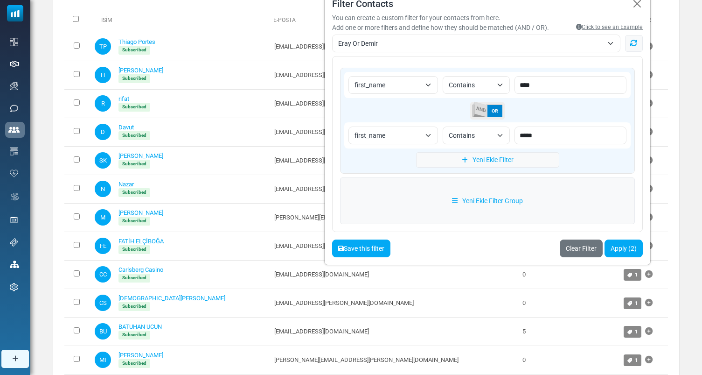
scroll to position [128, 0]
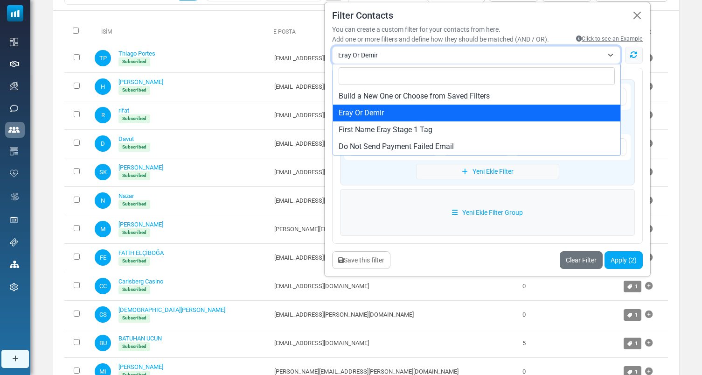
click at [455, 55] on span "Eray Or Demir" at bounding box center [470, 54] width 265 height 11
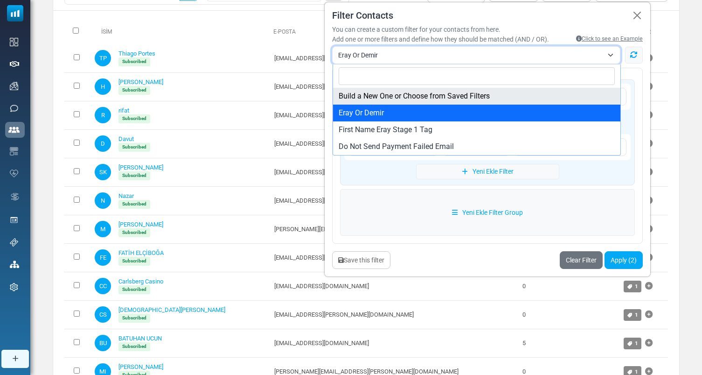
click at [455, 55] on span "Eray Or Demir" at bounding box center [470, 54] width 265 height 11
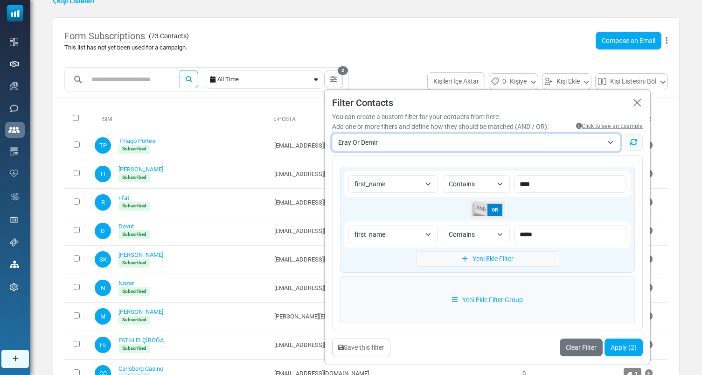
scroll to position [0, 0]
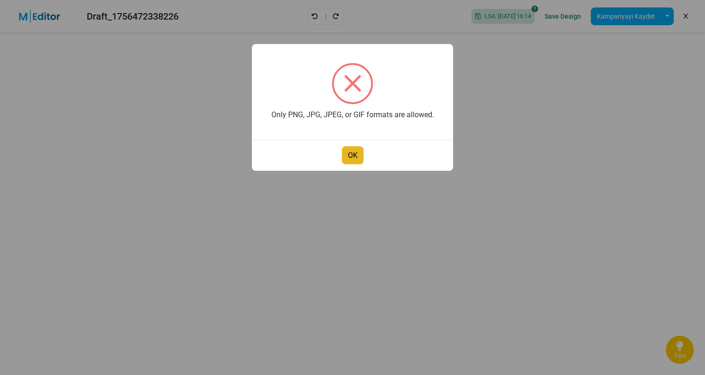
click at [356, 151] on button "OK" at bounding box center [353, 155] width 22 height 18
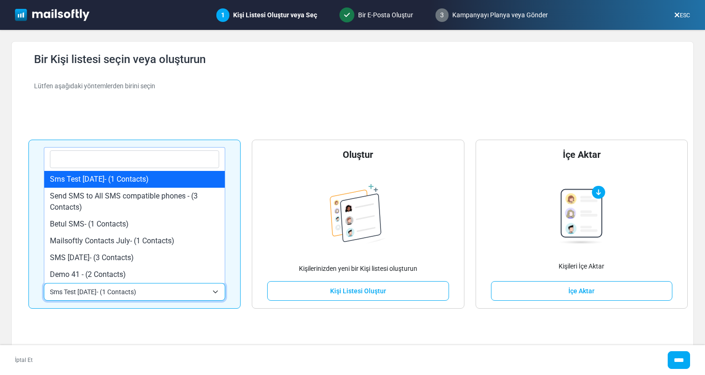
click at [135, 297] on span "Sms Test [DATE]- (1 Contacts)" at bounding box center [129, 291] width 158 height 11
type input "***"
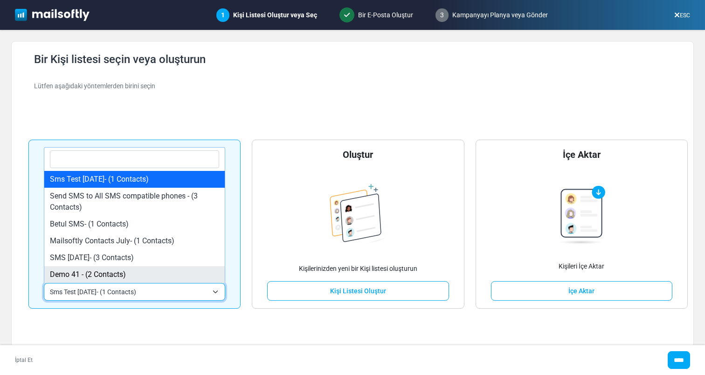
click at [188, 294] on span "Sms Test [DATE]- (1 Contacts)" at bounding box center [129, 291] width 158 height 11
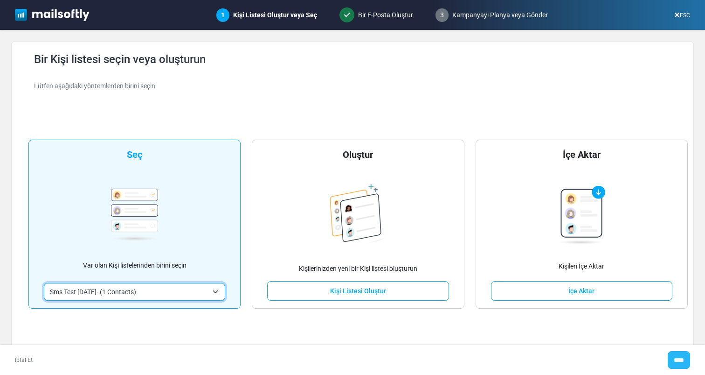
click at [676, 365] on input "****" at bounding box center [679, 360] width 22 height 18
type input "*****"
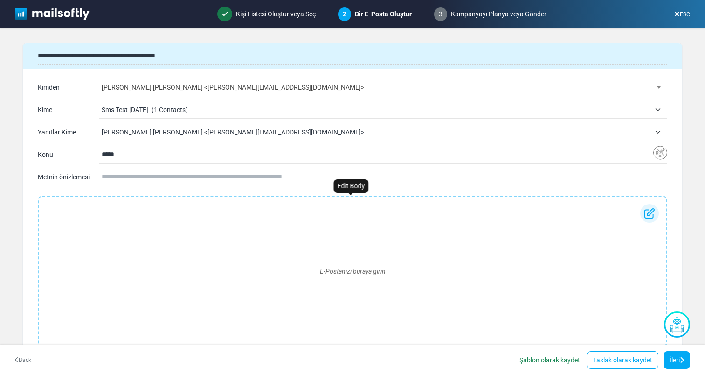
click at [283, 250] on div "E-Postanızı buraya girin" at bounding box center [352, 271] width 613 height 134
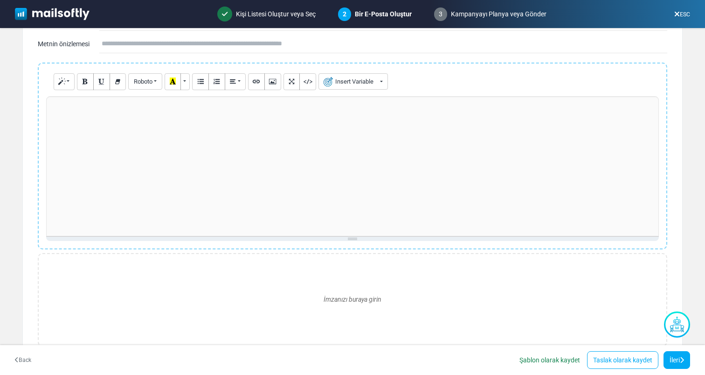
scroll to position [132, 0]
click at [291, 178] on div at bounding box center [352, 168] width 613 height 140
click at [279, 89] on button "Picture" at bounding box center [273, 83] width 17 height 17
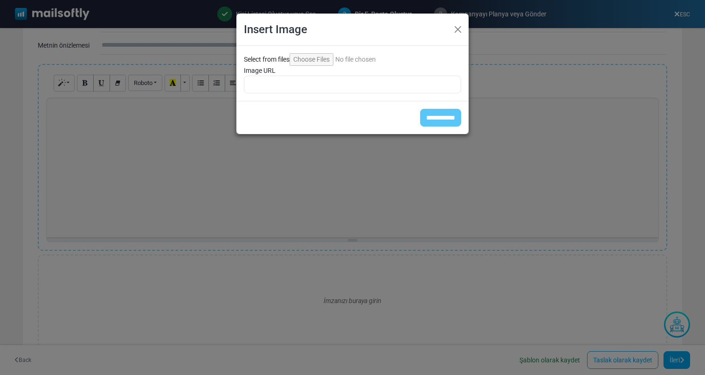
click at [312, 60] on input "Select from files" at bounding box center [353, 59] width 127 height 13
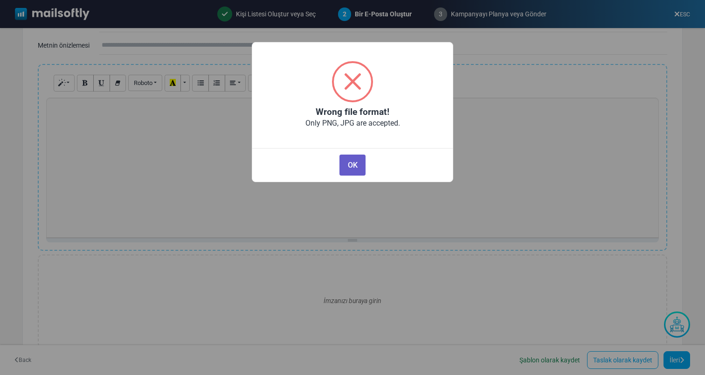
click at [352, 162] on button "OK" at bounding box center [353, 164] width 26 height 21
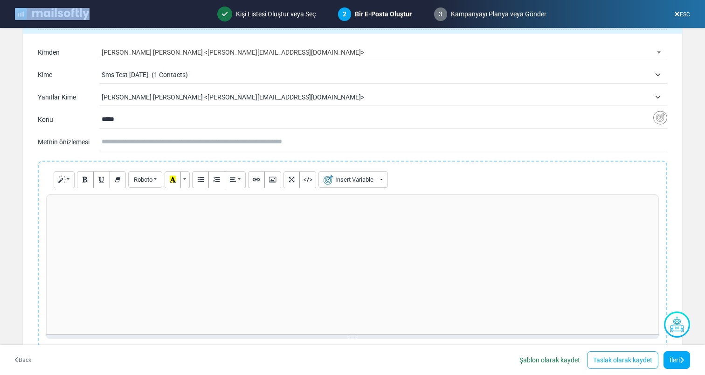
scroll to position [16, 0]
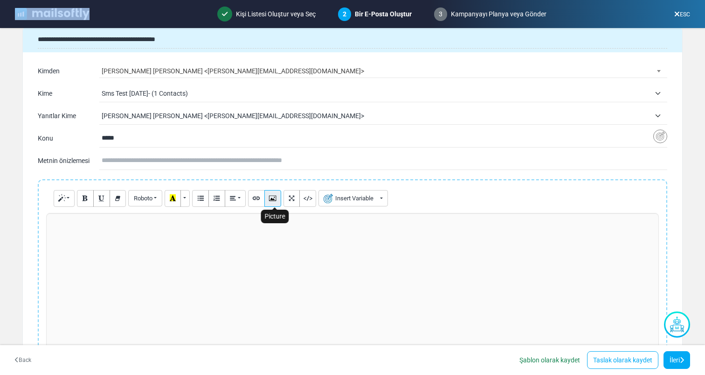
click at [281, 194] on button "Picture" at bounding box center [273, 198] width 17 height 17
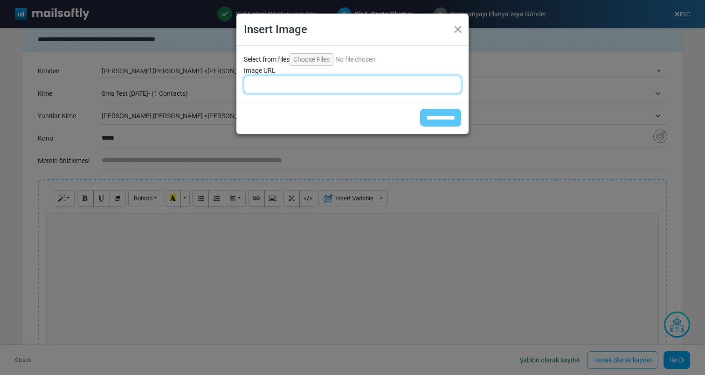
click at [338, 83] on input "Image URL" at bounding box center [352, 85] width 217 height 18
paste input "**********"
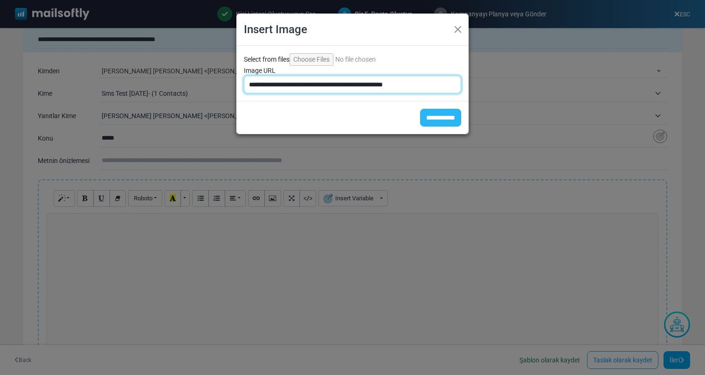
type input "**********"
click at [438, 113] on input "**********" at bounding box center [440, 118] width 41 height 18
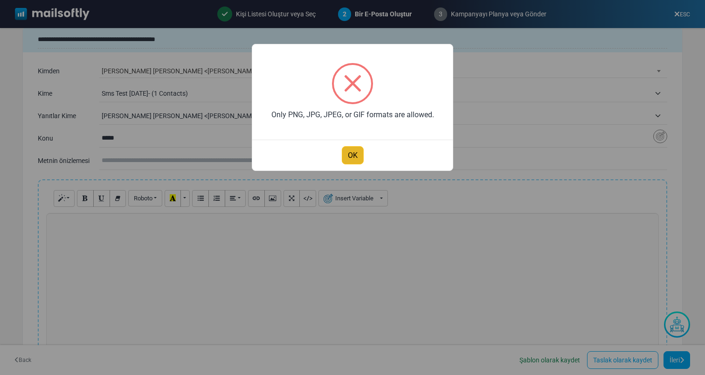
click at [359, 153] on button "OK" at bounding box center [353, 155] width 22 height 18
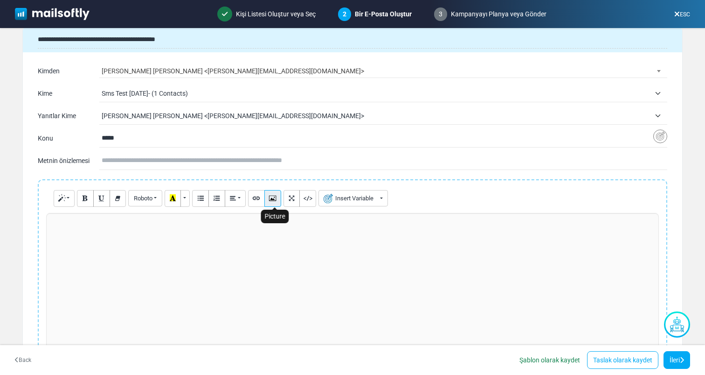
click at [271, 200] on button "Picture" at bounding box center [273, 198] width 17 height 17
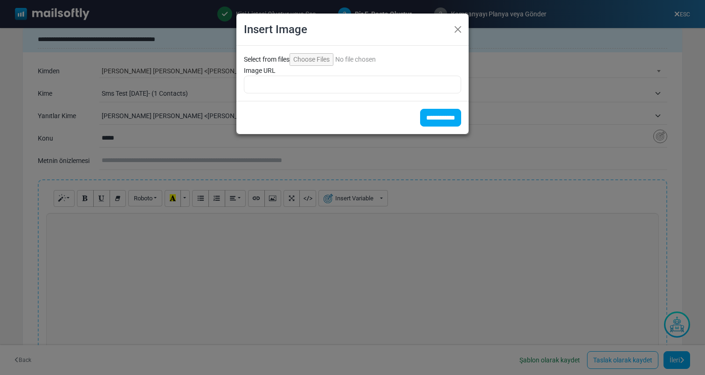
click at [326, 62] on input "Select from files" at bounding box center [353, 59] width 127 height 13
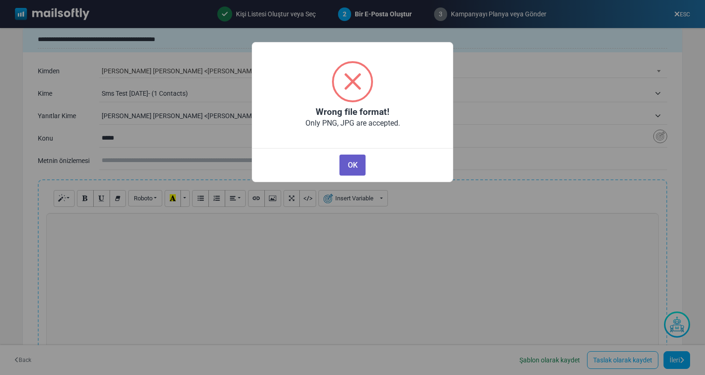
click at [365, 160] on button "OK" at bounding box center [353, 164] width 26 height 21
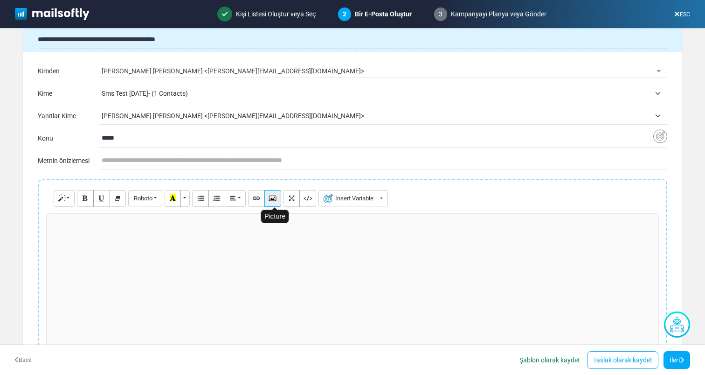
click at [272, 197] on icon "Picture" at bounding box center [273, 197] width 6 height 7
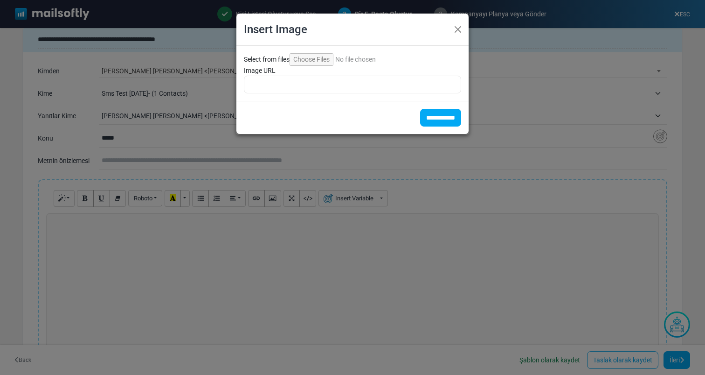
click at [325, 61] on input "Select from files" at bounding box center [353, 59] width 127 height 13
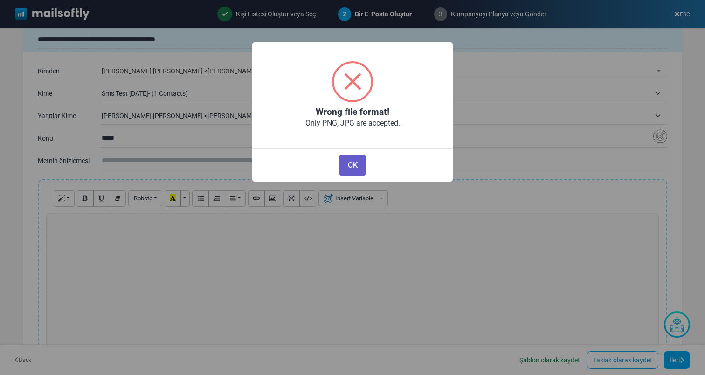
click at [350, 170] on button "OK" at bounding box center [353, 164] width 26 height 21
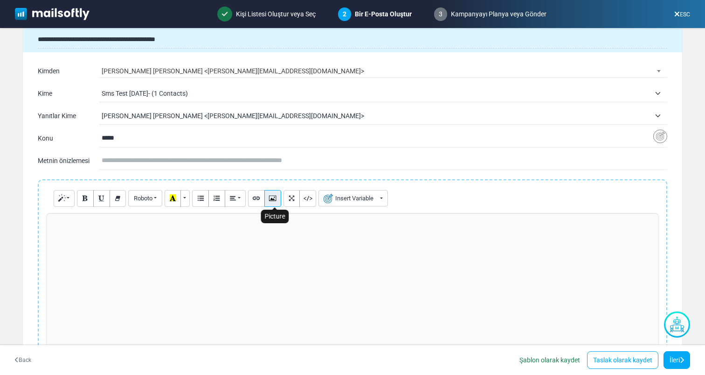
click at [281, 198] on button "Picture" at bounding box center [273, 198] width 17 height 17
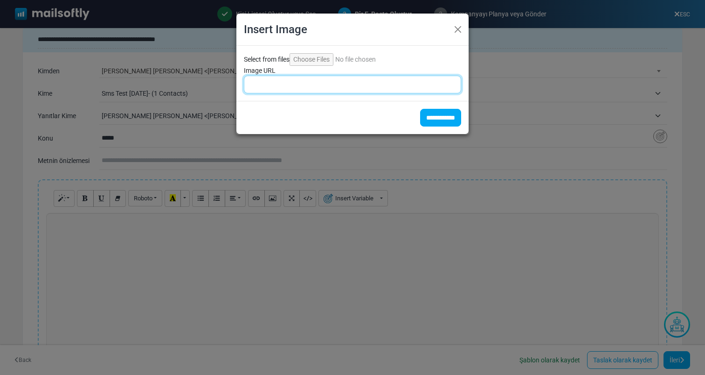
click at [335, 79] on input "Image URL" at bounding box center [352, 85] width 217 height 18
paste input "**********"
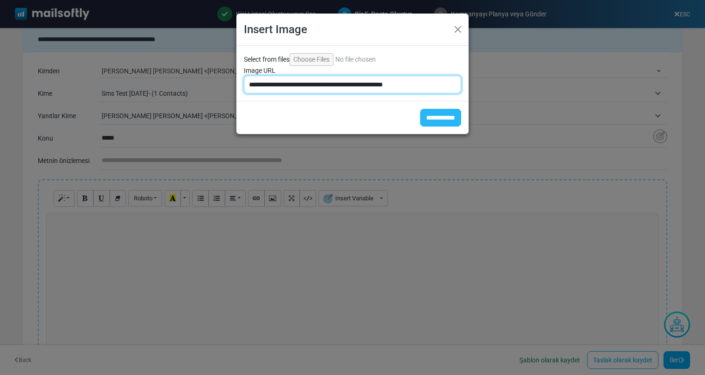
type input "**********"
click at [420, 110] on input "**********" at bounding box center [440, 118] width 41 height 18
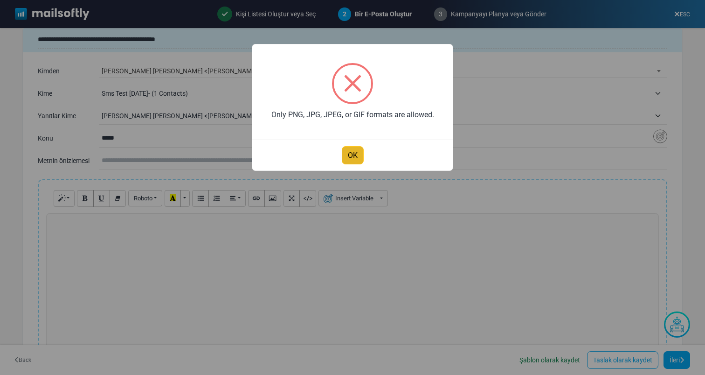
click at [349, 152] on button "OK" at bounding box center [353, 155] width 22 height 18
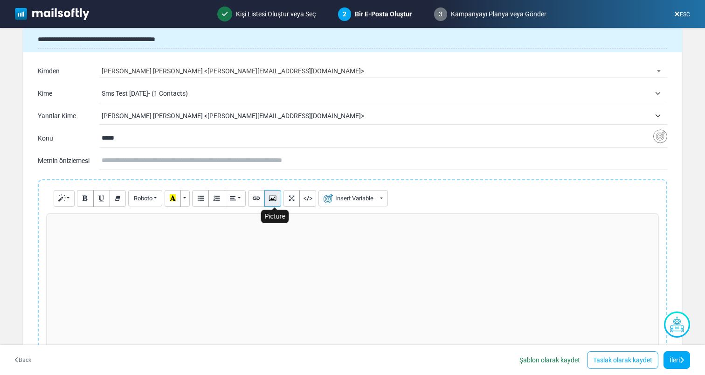
click at [268, 199] on button "Picture" at bounding box center [273, 198] width 17 height 17
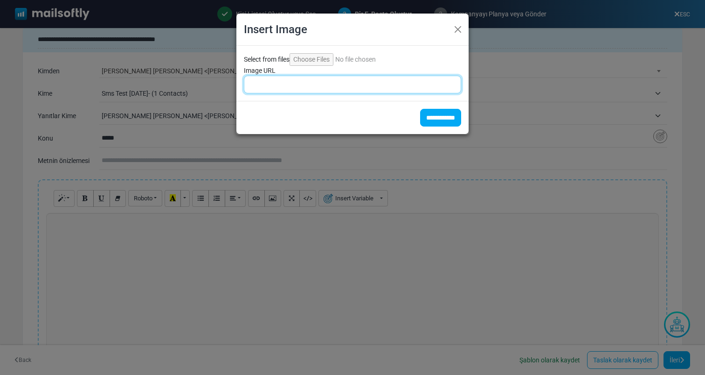
paste input "**********"
drag, startPoint x: 413, startPoint y: 84, endPoint x: 401, endPoint y: 84, distance: 12.6
click at [401, 84] on input "**********" at bounding box center [352, 85] width 217 height 18
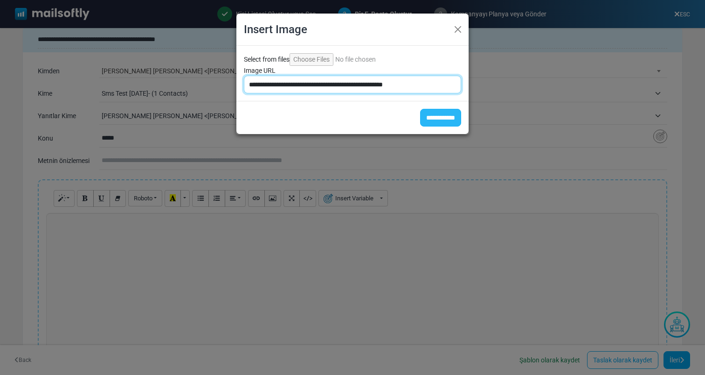
type input "**********"
click at [441, 118] on input "**********" at bounding box center [440, 118] width 41 height 18
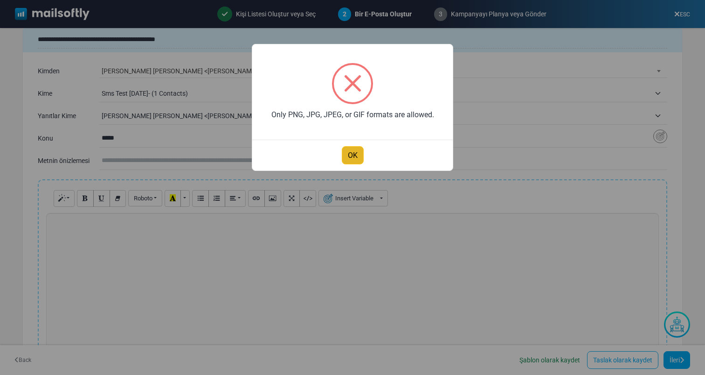
click at [353, 153] on button "OK" at bounding box center [353, 155] width 22 height 18
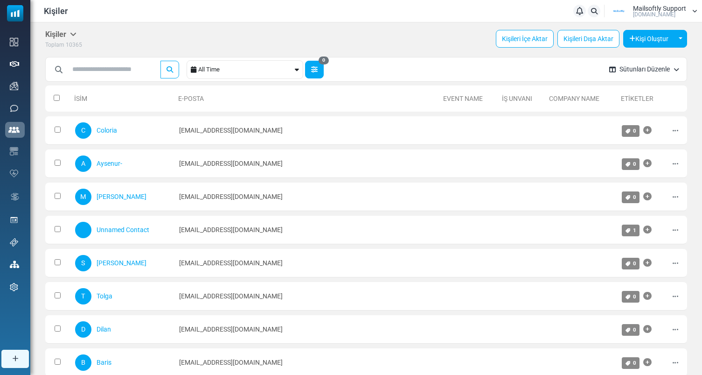
click at [317, 66] on icon "button" at bounding box center [314, 69] width 7 height 7
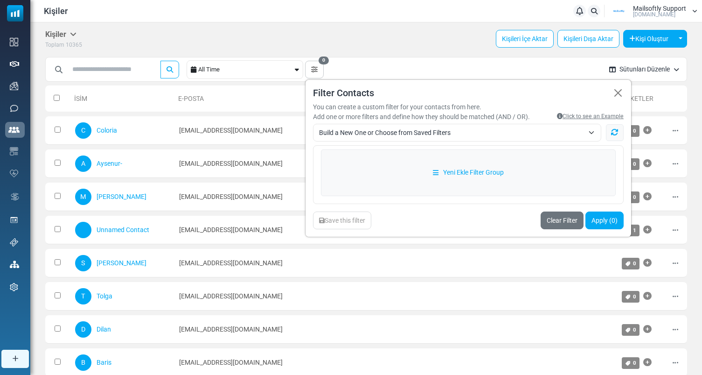
click at [432, 142] on div "**********" at bounding box center [468, 158] width 327 height 158
click at [446, 130] on span "Build a New One or Choose from Saved Filters" at bounding box center [451, 132] width 265 height 11
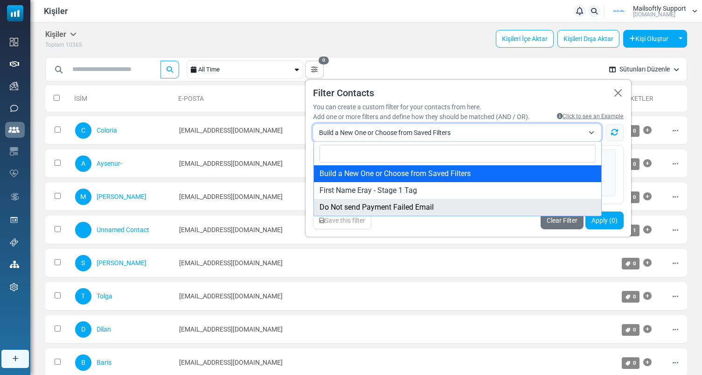
click at [399, 227] on div "Save this filter Clear Filter Apply (0)" at bounding box center [468, 220] width 311 height 18
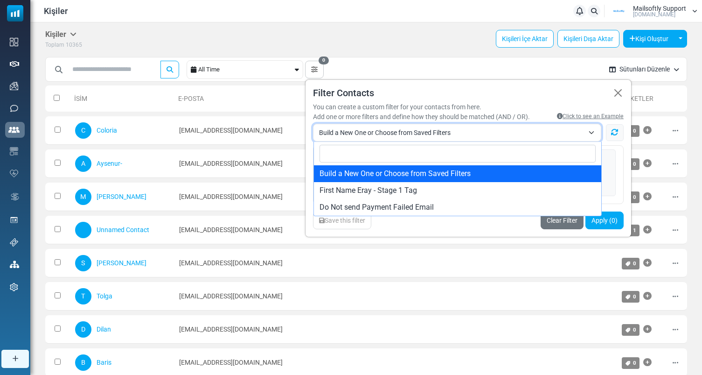
click at [442, 134] on span "Build a New One or Choose from Saved Filters" at bounding box center [451, 132] width 265 height 11
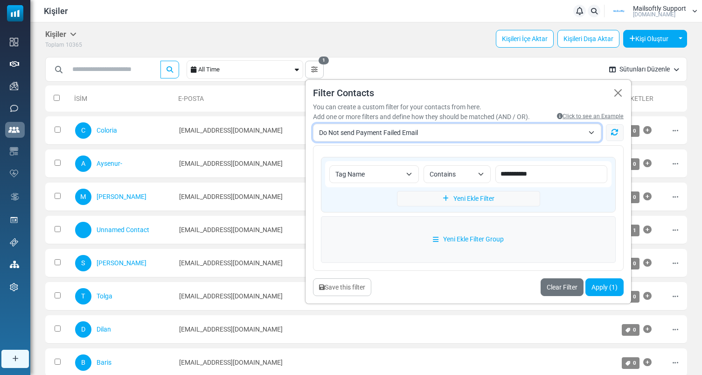
click at [446, 133] on span "Do Not send Payment Failed Email" at bounding box center [451, 132] width 265 height 11
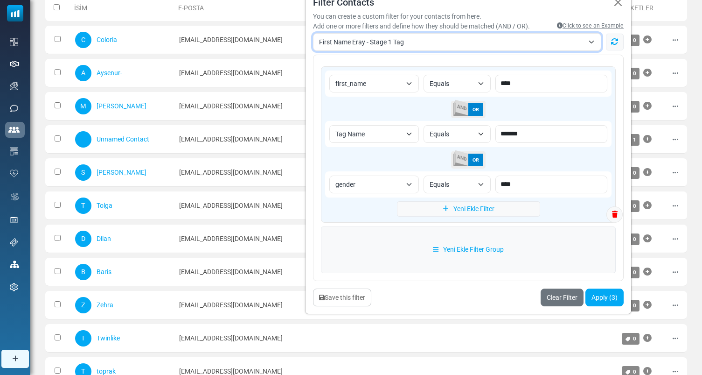
scroll to position [108, 0]
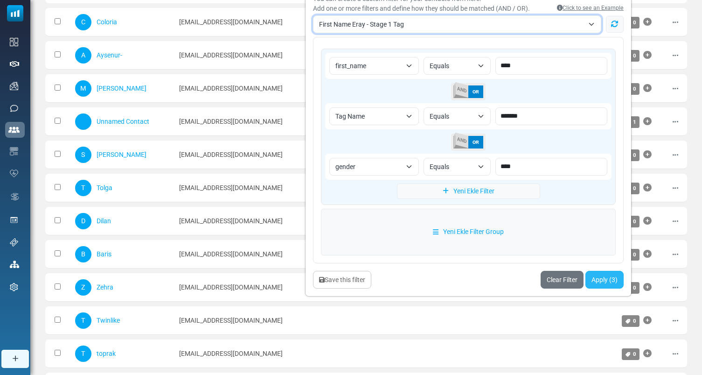
click at [619, 283] on button "Apply (3)" at bounding box center [605, 280] width 38 height 18
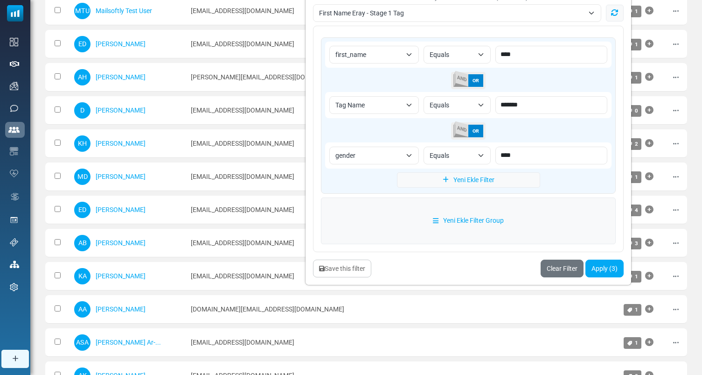
scroll to position [138, 0]
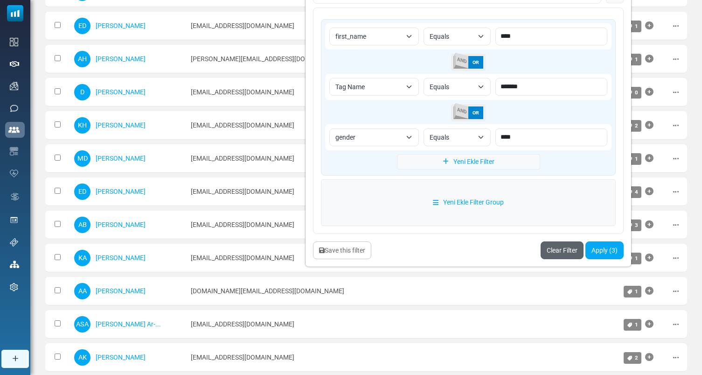
click at [560, 255] on link "Clear Filter" at bounding box center [562, 250] width 43 height 18
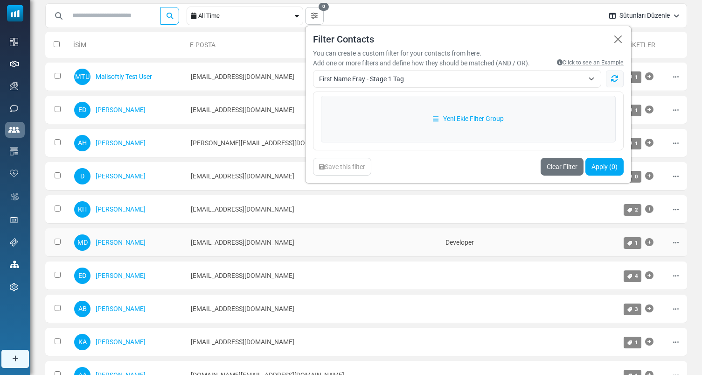
scroll to position [0, 0]
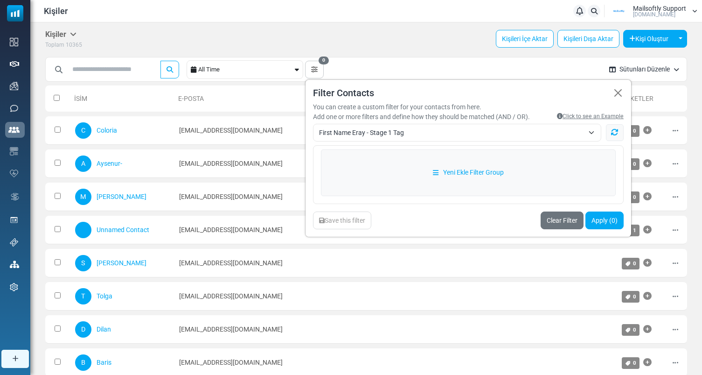
click at [339, 218] on div "Save this filter" at bounding box center [342, 220] width 58 height 18
click at [465, 124] on span "First Name Eray - Stage 1 Tag" at bounding box center [457, 133] width 288 height 18
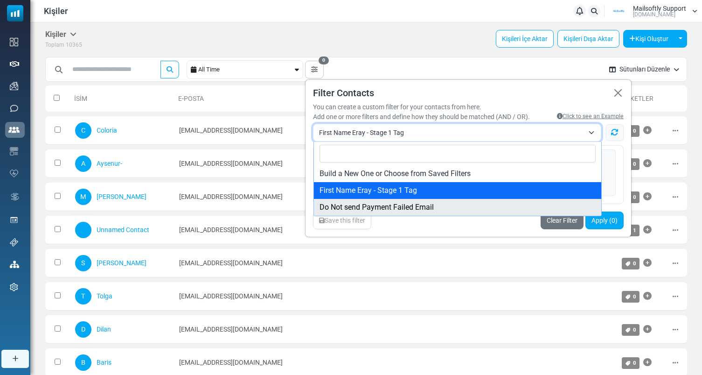
select select "*"
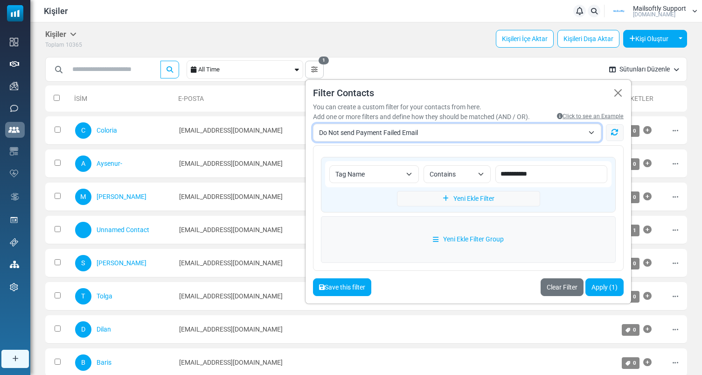
click at [336, 288] on button "Save this filter" at bounding box center [342, 287] width 58 height 18
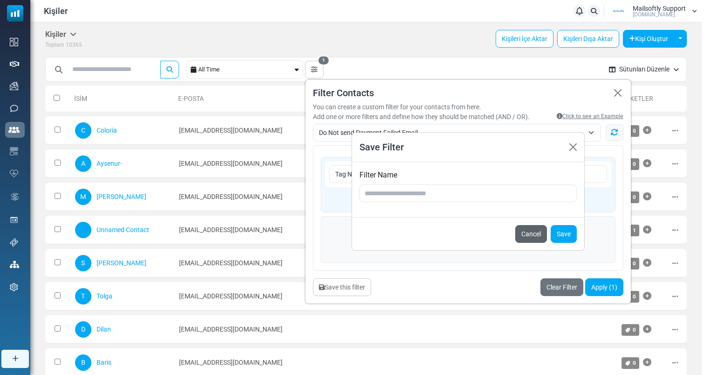
click at [530, 232] on button "Cancel" at bounding box center [532, 234] width 32 height 18
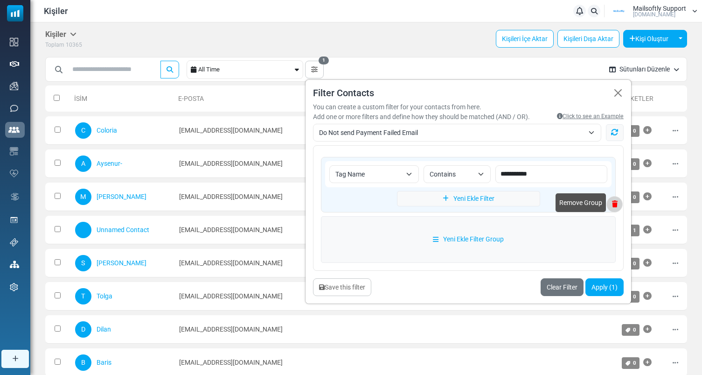
click at [613, 202] on icon at bounding box center [614, 204] width 15 height 7
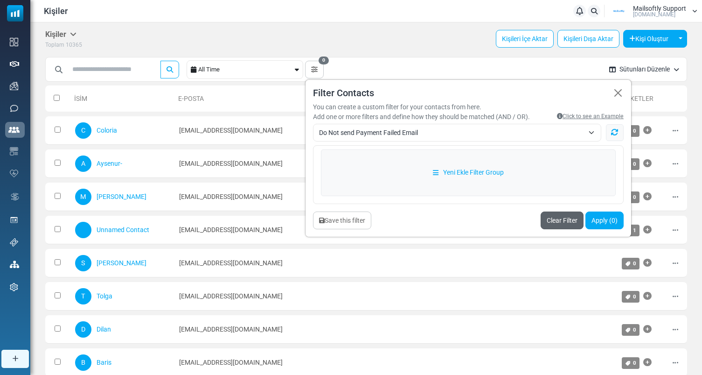
click at [557, 217] on link "Clear Filter" at bounding box center [562, 220] width 43 height 18
click at [349, 218] on div "Save this filter" at bounding box center [342, 220] width 58 height 18
click at [452, 177] on link "Yeni Ekle Filter Group" at bounding box center [468, 172] width 295 height 47
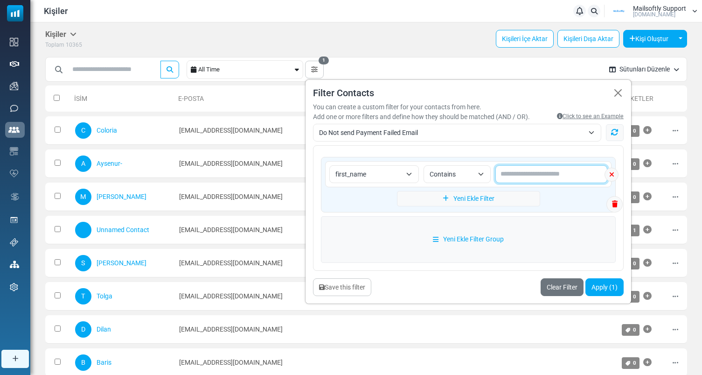
click at [518, 174] on input "text" at bounding box center [551, 174] width 112 height 18
type input "****"
click at [473, 199] on link "Yeni Ekle Filter" at bounding box center [468, 198] width 143 height 15
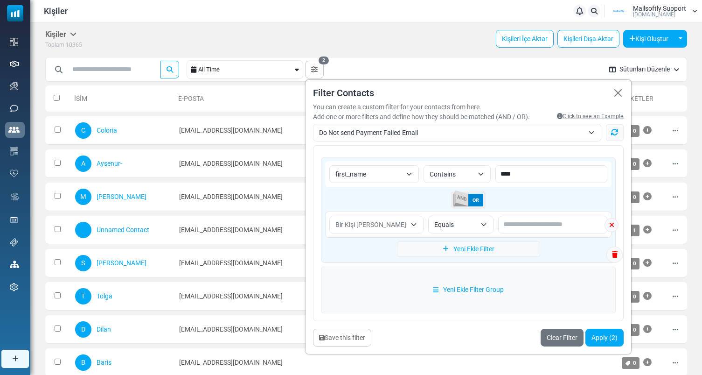
click at [381, 226] on span "Bir Kişi [PERSON_NAME]" at bounding box center [370, 224] width 71 height 7
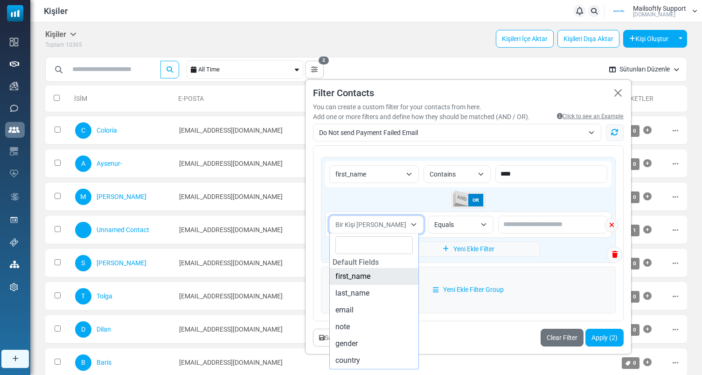
select select "**********"
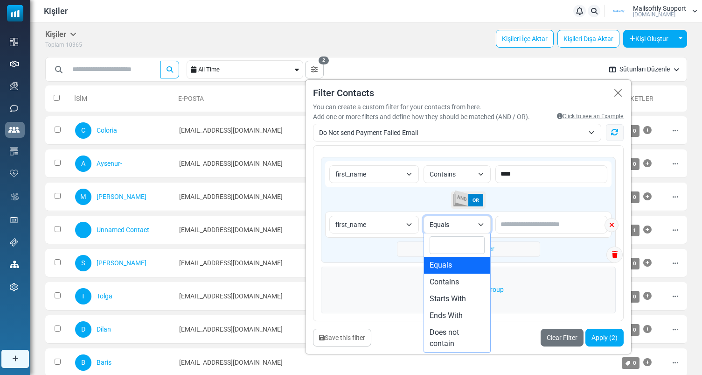
click at [466, 229] on span "Equals" at bounding box center [452, 224] width 44 height 11
select select "********"
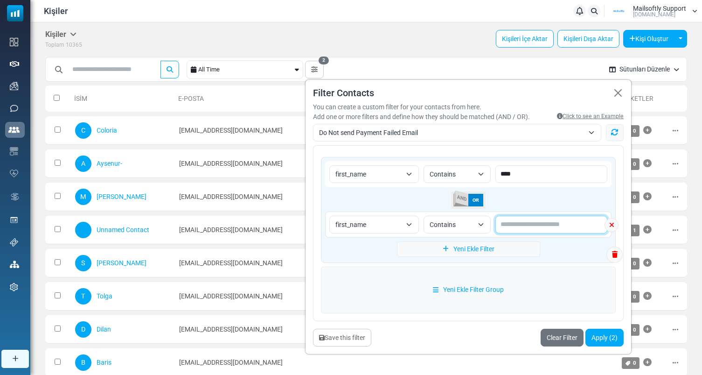
click at [551, 222] on input "text" at bounding box center [551, 225] width 112 height 18
type input "*****"
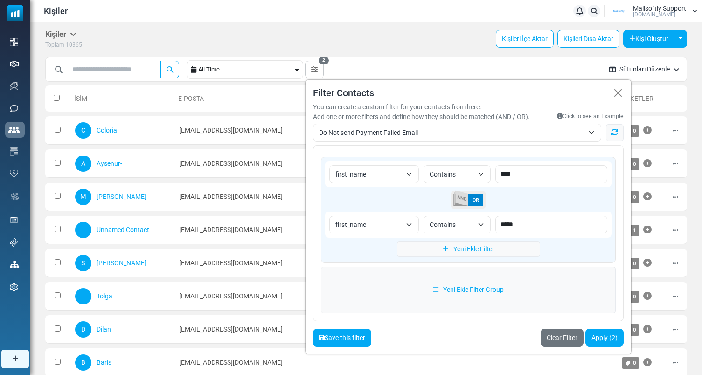
click at [363, 333] on button "Save this filter" at bounding box center [342, 337] width 58 height 18
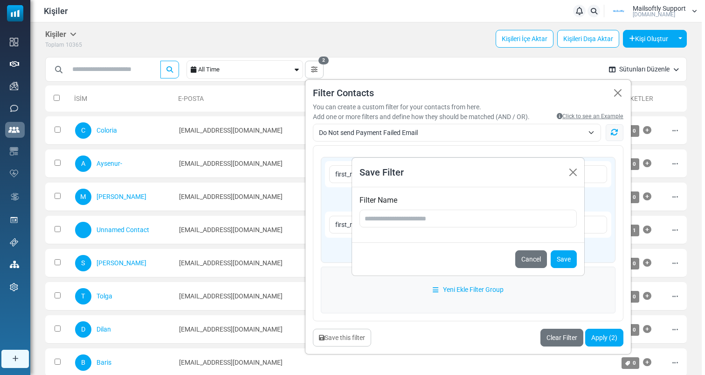
click at [395, 233] on div "Filter Name" at bounding box center [468, 214] width 232 height 55
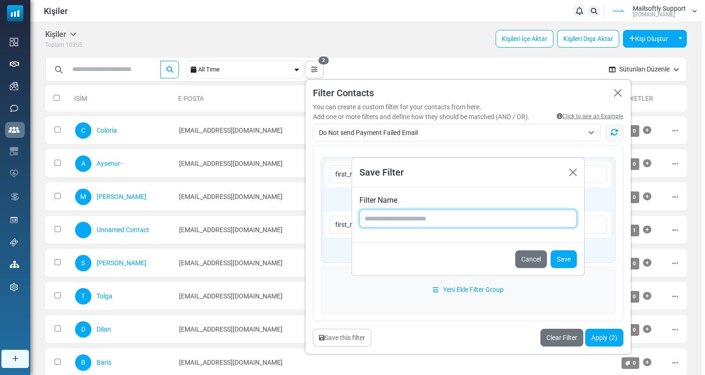
click at [400, 222] on input "text" at bounding box center [468, 218] width 217 height 18
type input "**********"
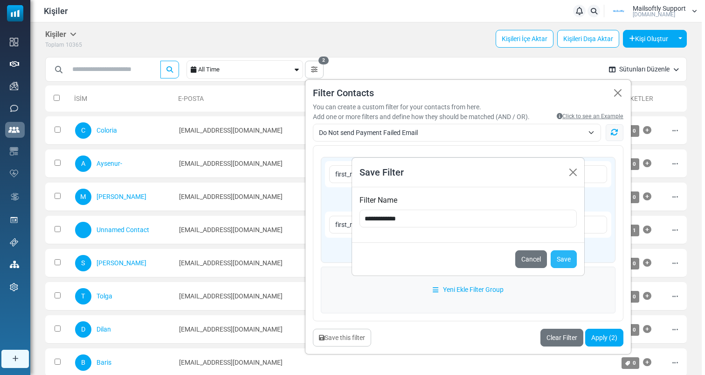
click at [562, 258] on button "Save" at bounding box center [564, 259] width 26 height 18
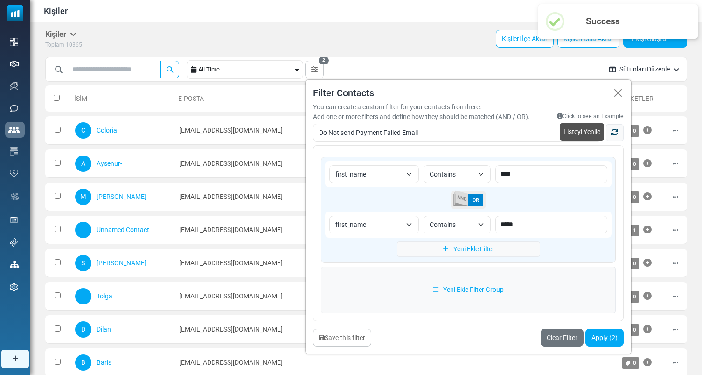
click at [616, 124] on link "Listeyi Yenile" at bounding box center [615, 132] width 18 height 17
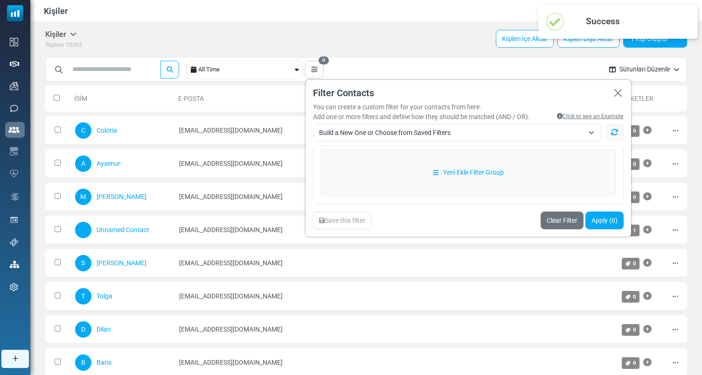
click at [431, 134] on span "Build a New One or Choose from Saved Filters" at bounding box center [451, 132] width 265 height 11
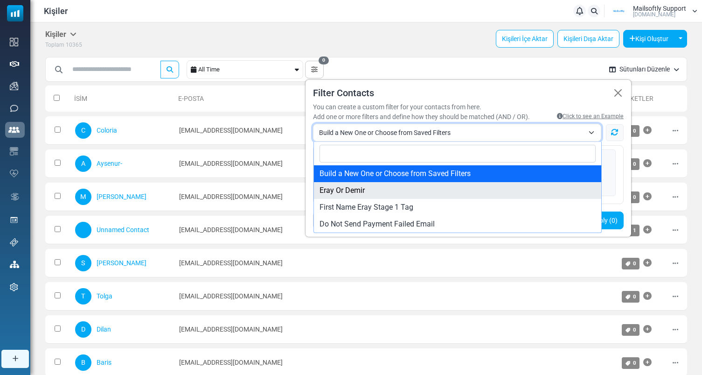
select select "***"
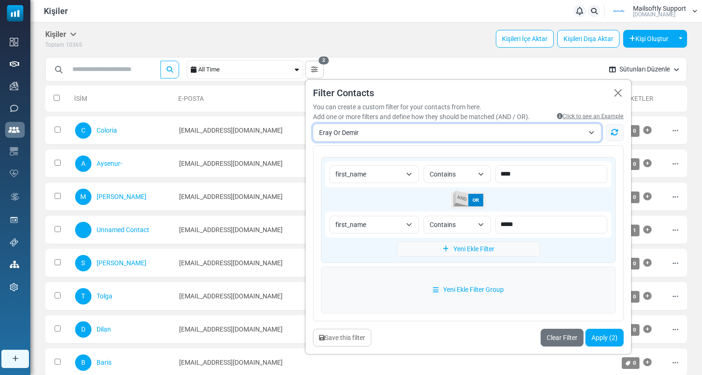
scroll to position [12, 0]
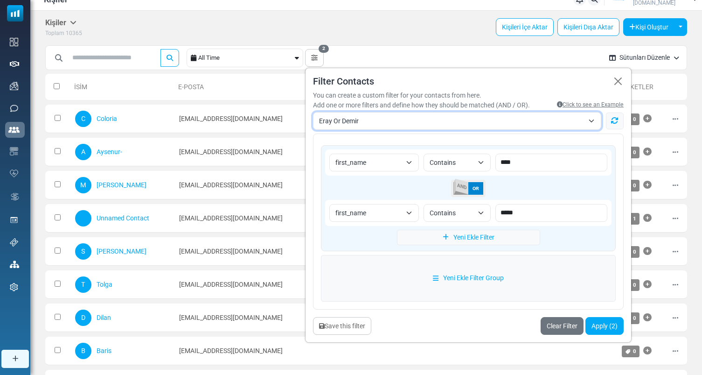
click at [386, 30] on div "Kişiler Kişiler Aboneler [GEOGRAPHIC_DATA] Toplam 10365 Kişileri İçe Aktar Kişi…" at bounding box center [366, 28] width 642 height 20
